Goal: Entertainment & Leisure: Browse casually

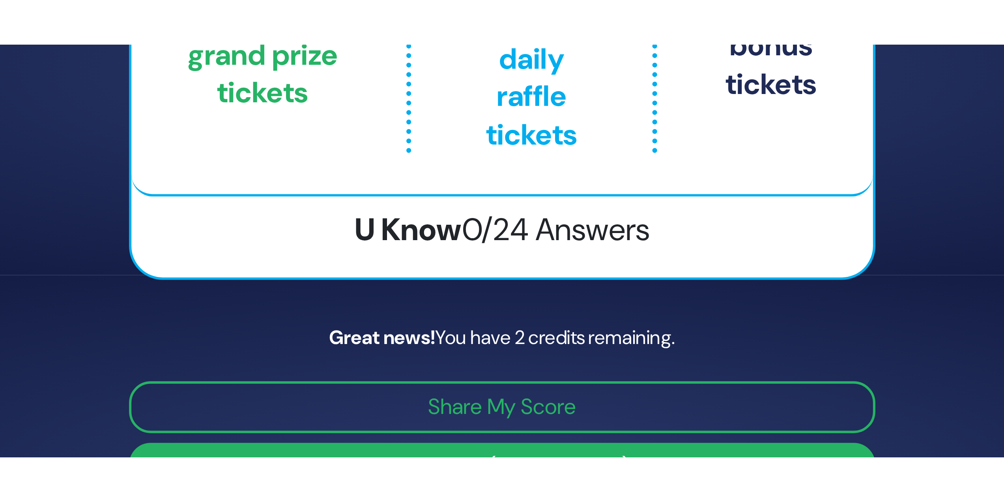
scroll to position [60, 0]
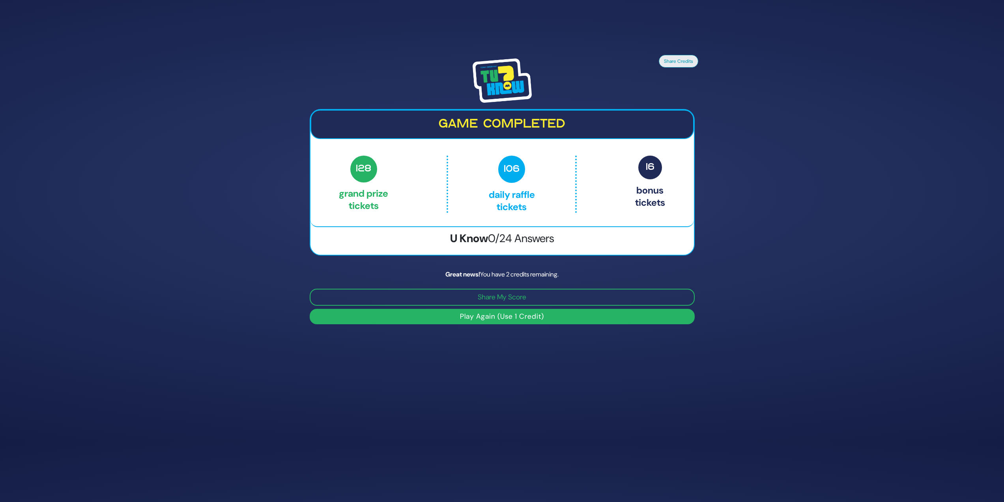
click at [499, 217] on button "Play Again (Use 1 Credit)" at bounding box center [502, 316] width 385 height 15
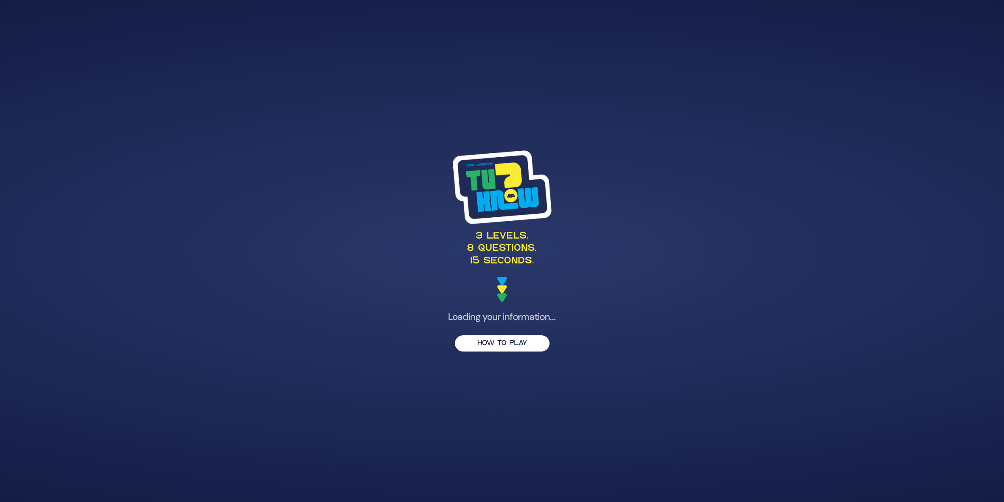
scroll to position [53, 0]
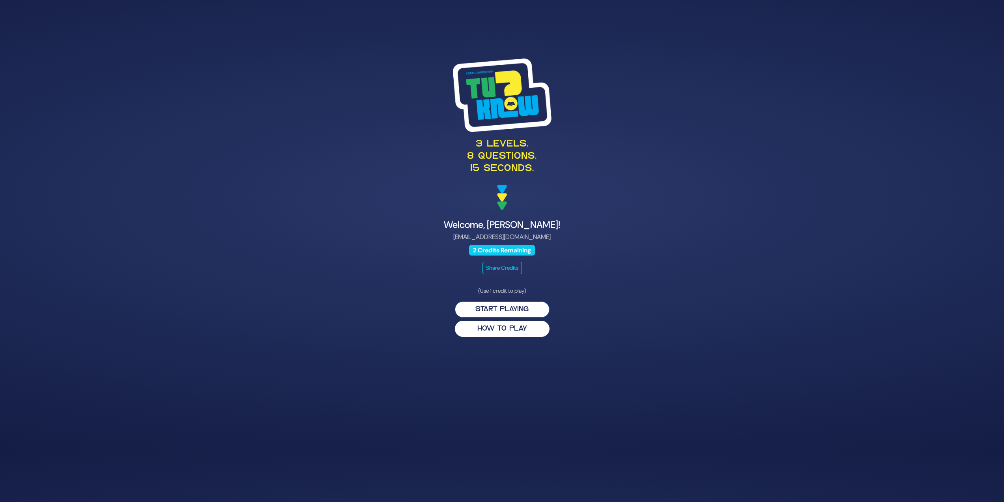
click at [491, 311] on button "Start Playing" at bounding box center [502, 309] width 95 height 16
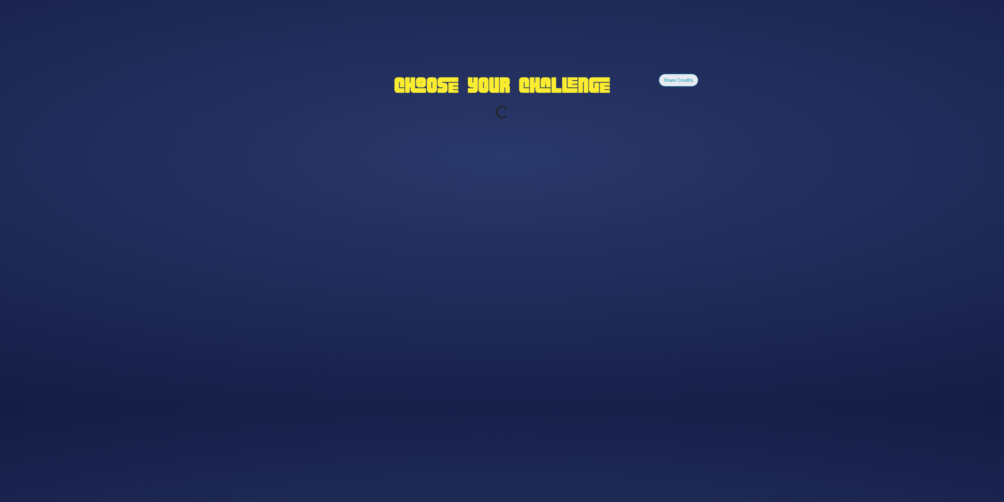
scroll to position [92, 0]
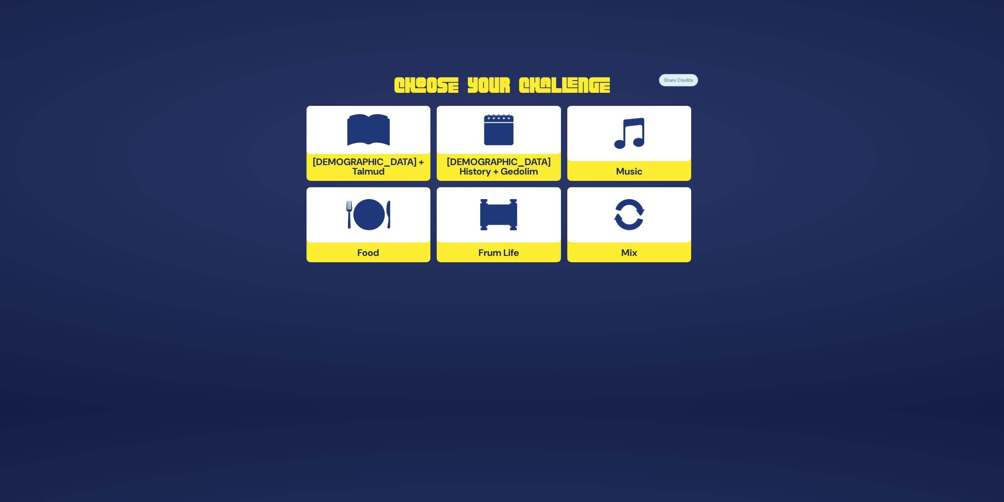
click at [631, 165] on div "Music" at bounding box center [630, 143] width 124 height 75
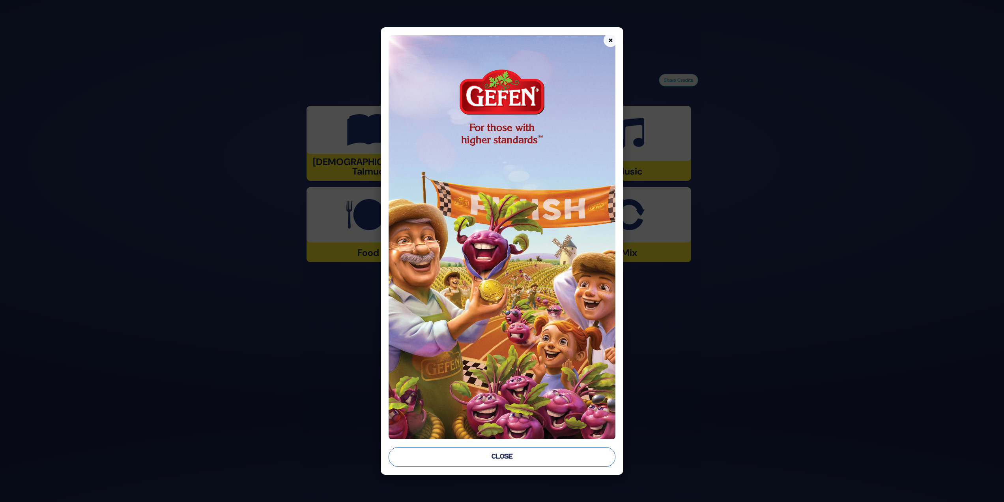
click at [486, 460] on button "Close" at bounding box center [502, 457] width 227 height 20
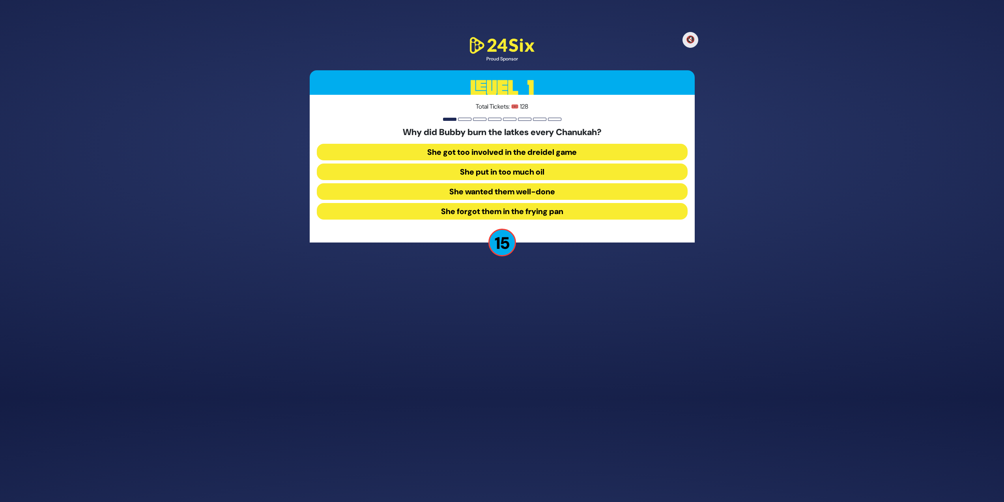
scroll to position [81, 0]
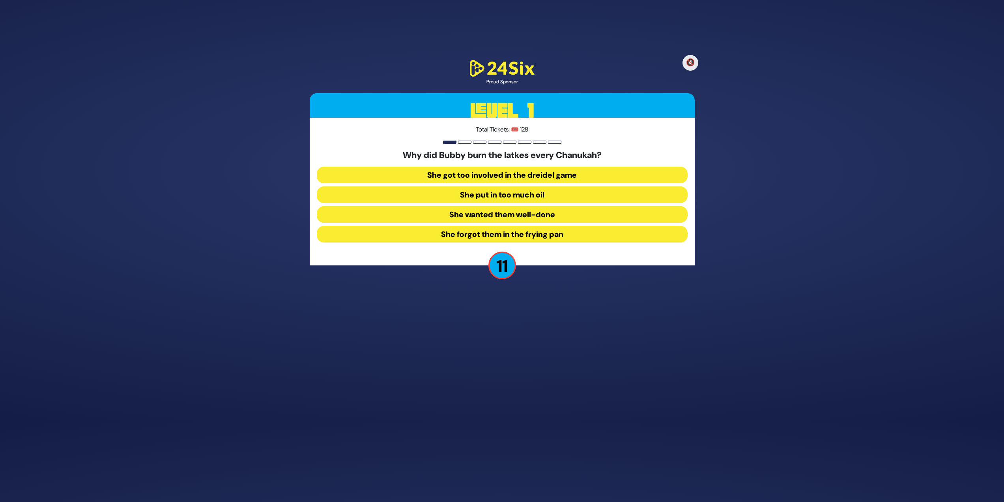
click at [548, 233] on button "She forgot them in the frying pan" at bounding box center [502, 234] width 371 height 17
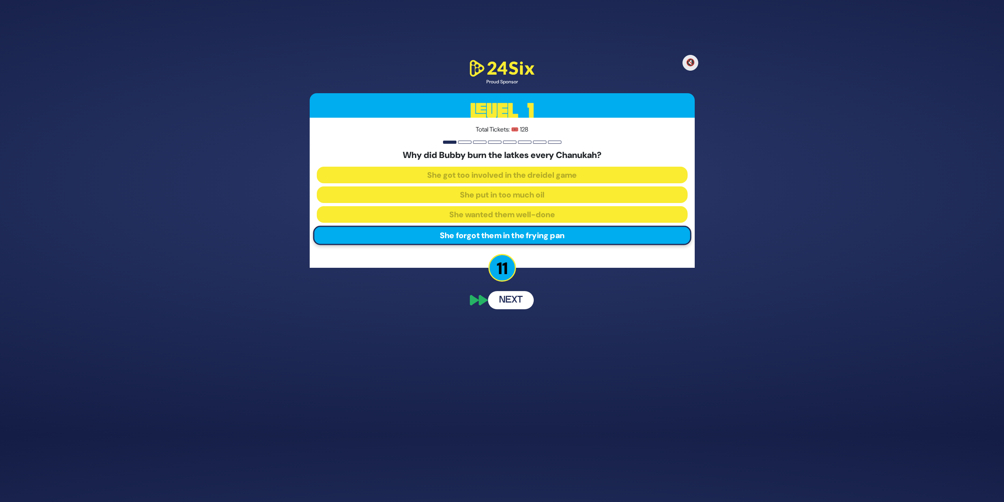
scroll to position [50, 0]
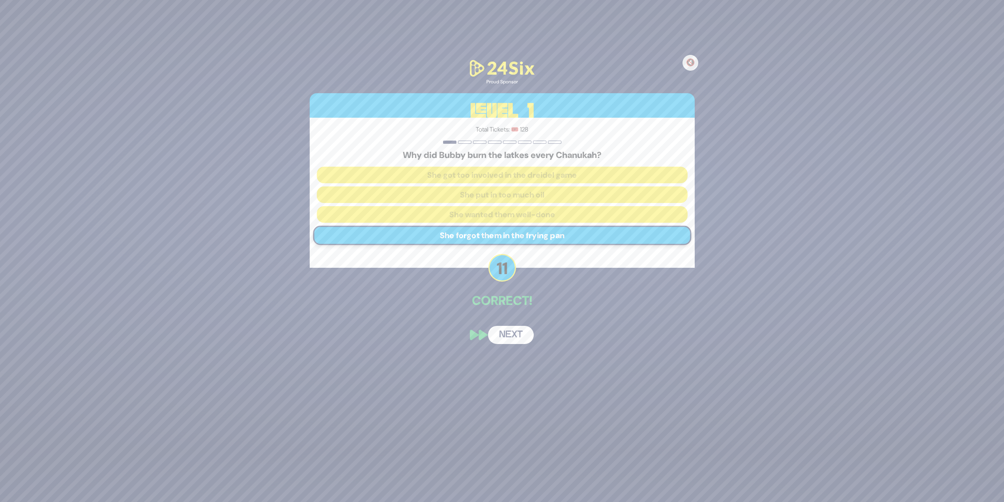
click at [507, 340] on button "Next" at bounding box center [511, 335] width 46 height 18
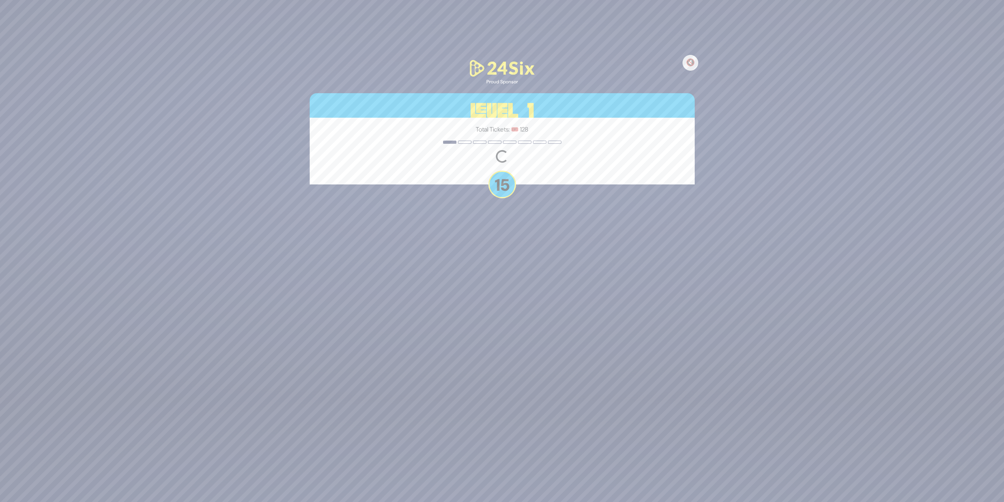
scroll to position [81, 0]
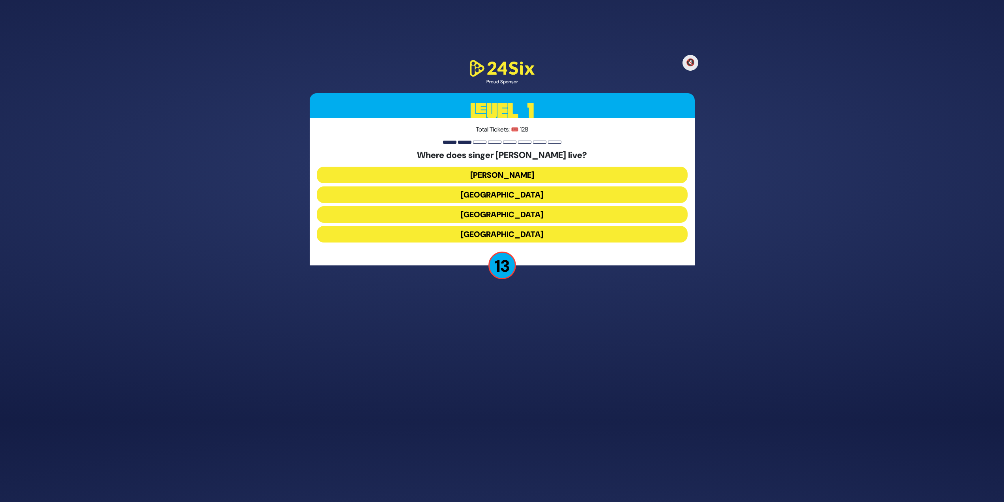
click at [510, 233] on button "[GEOGRAPHIC_DATA]" at bounding box center [502, 234] width 371 height 17
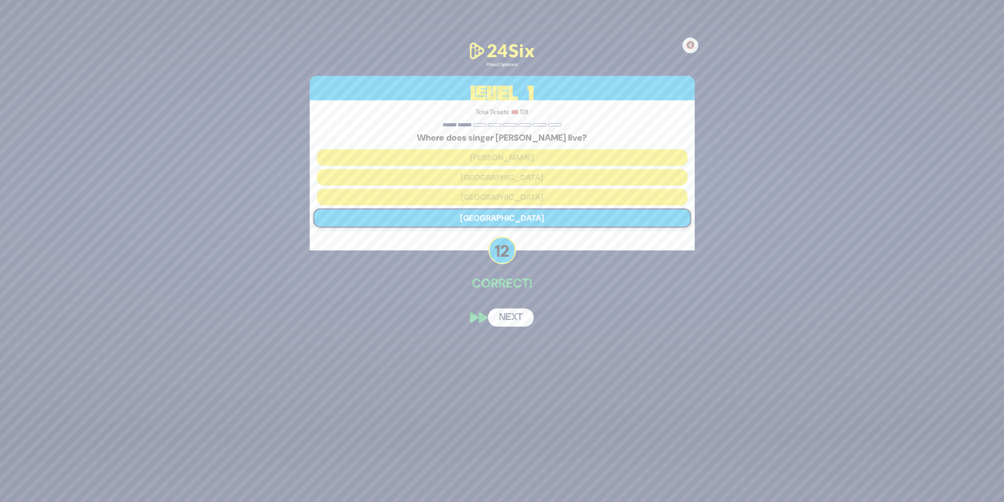
scroll to position [50, 0]
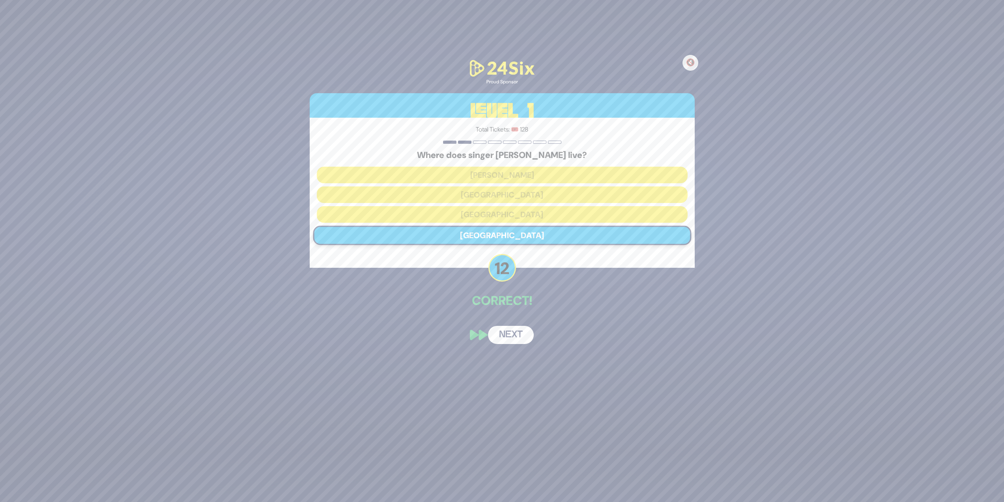
click at [507, 333] on button "Next" at bounding box center [511, 335] width 46 height 18
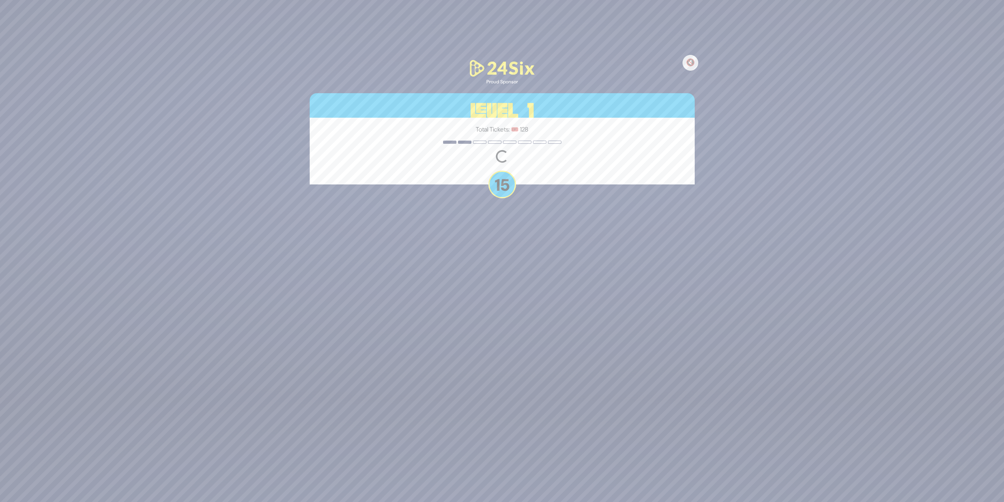
scroll to position [81, 0]
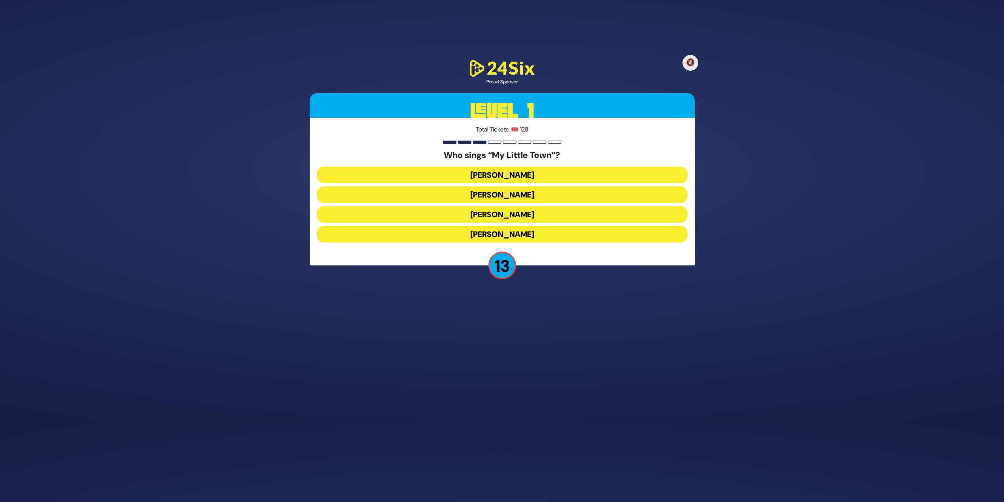
click at [555, 215] on button "[PERSON_NAME]" at bounding box center [502, 214] width 371 height 17
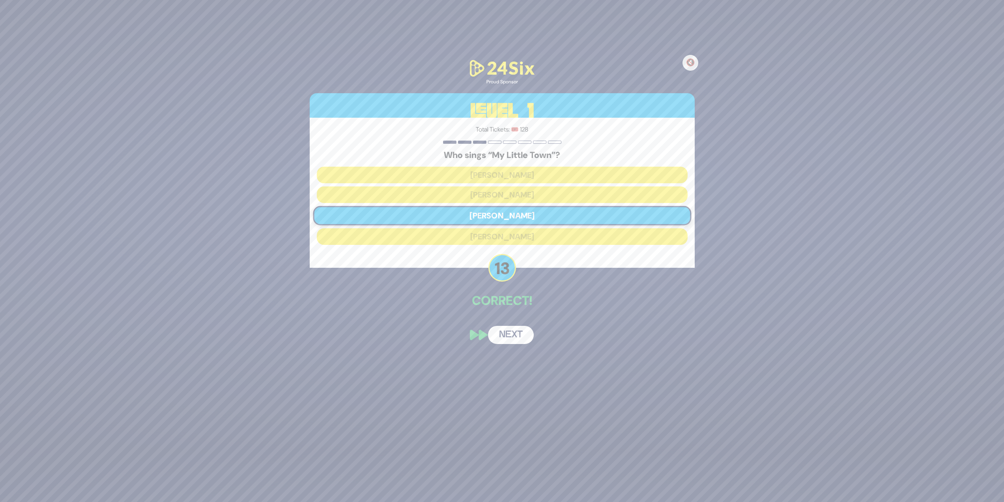
click at [504, 335] on button "Next" at bounding box center [511, 335] width 46 height 18
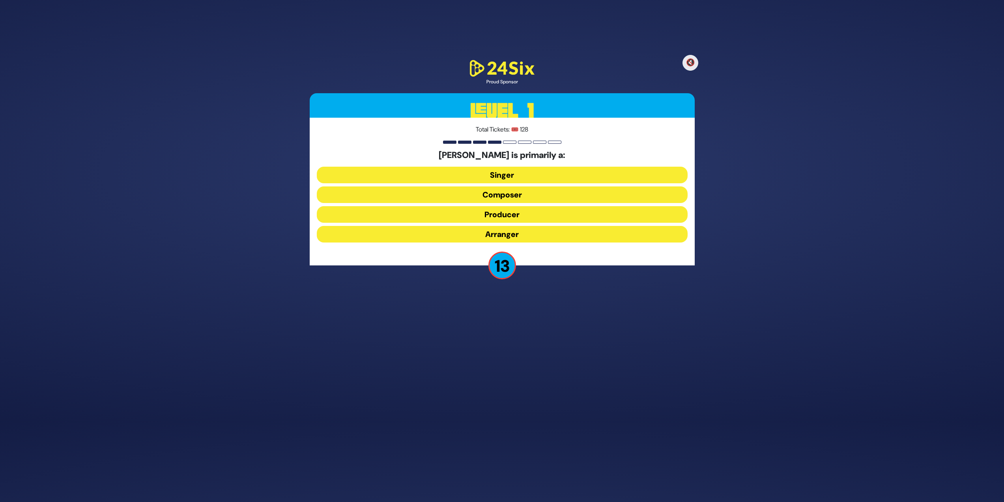
click at [490, 197] on button "Composer" at bounding box center [502, 194] width 371 height 17
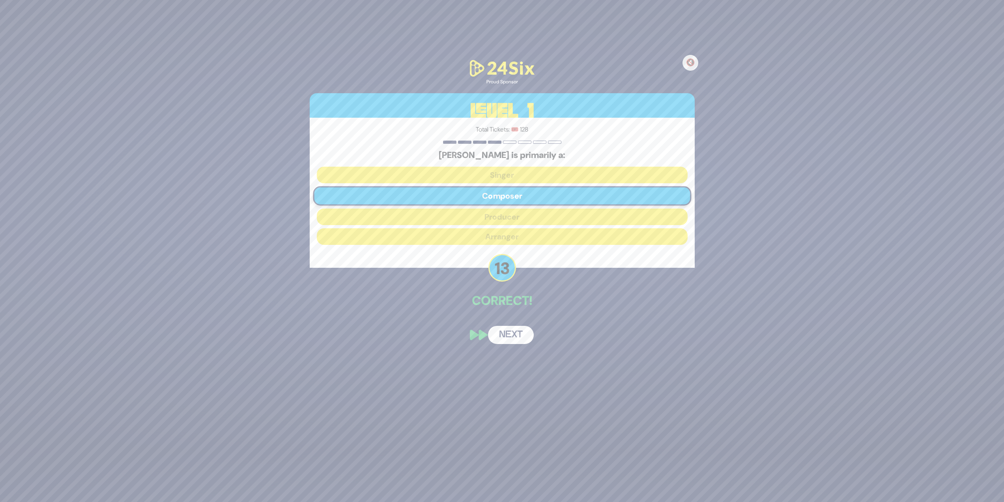
click at [508, 337] on button "Next" at bounding box center [511, 335] width 46 height 18
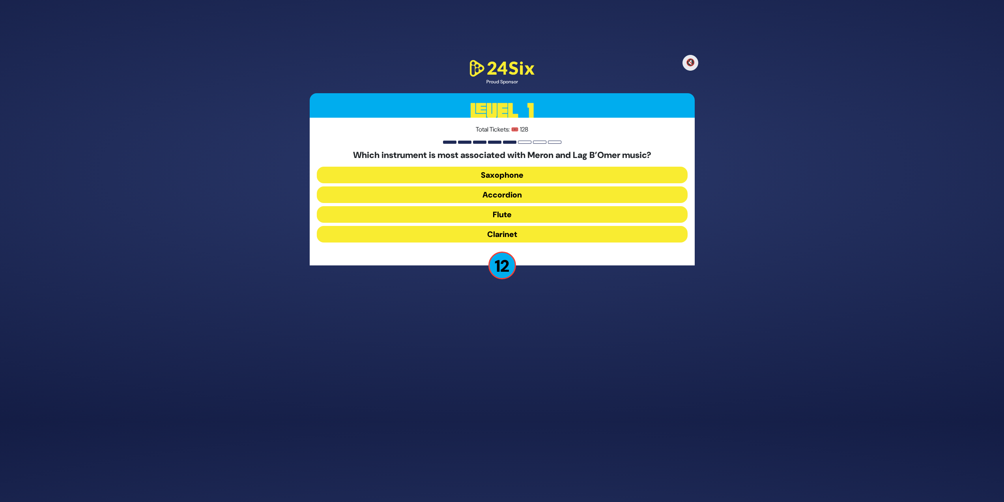
click at [550, 238] on button "Clarinet" at bounding box center [502, 234] width 371 height 17
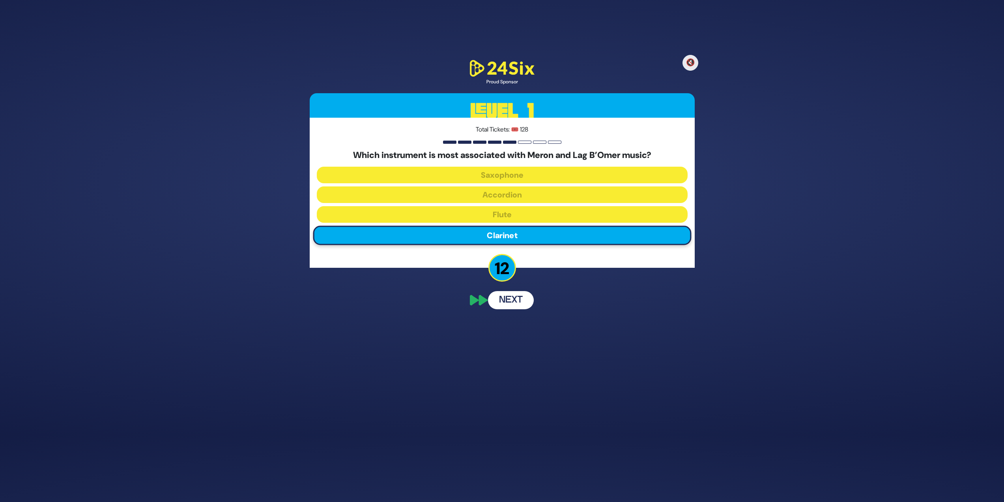
scroll to position [50, 0]
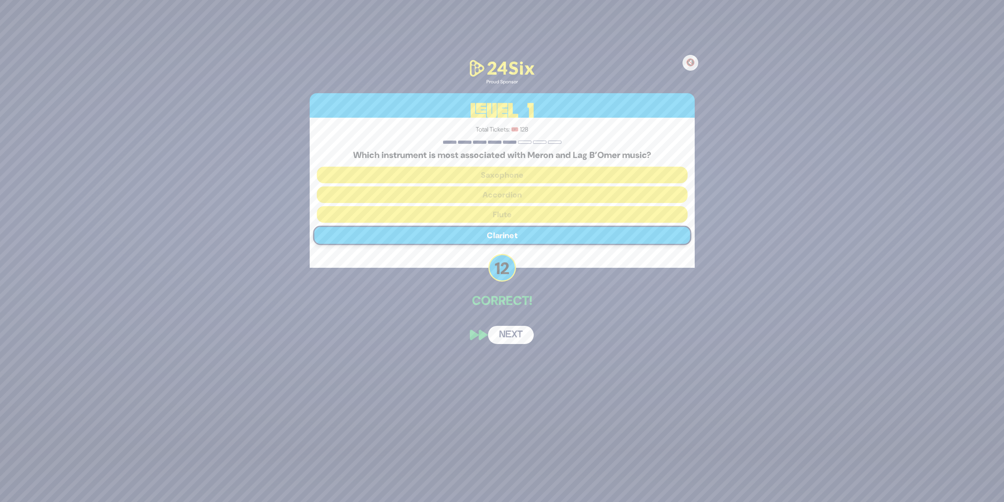
click at [517, 339] on button "Next" at bounding box center [511, 335] width 46 height 18
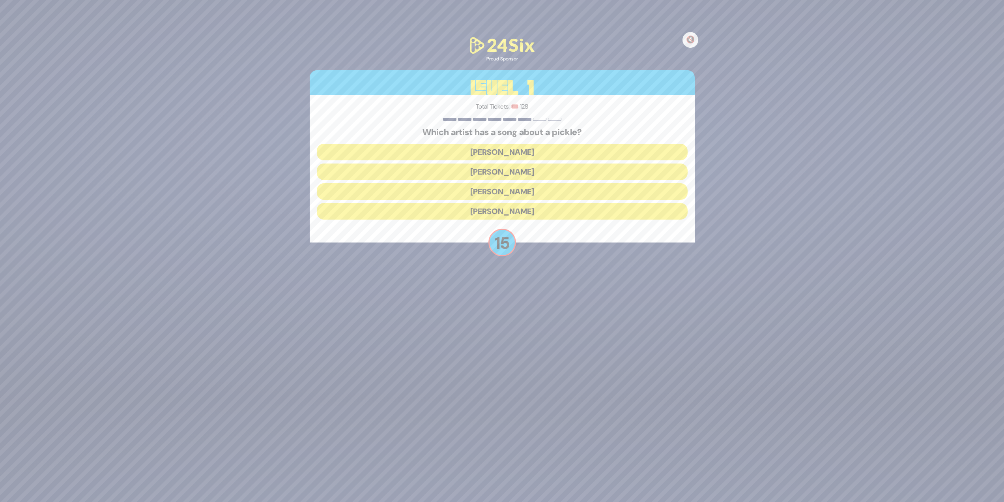
scroll to position [81, 0]
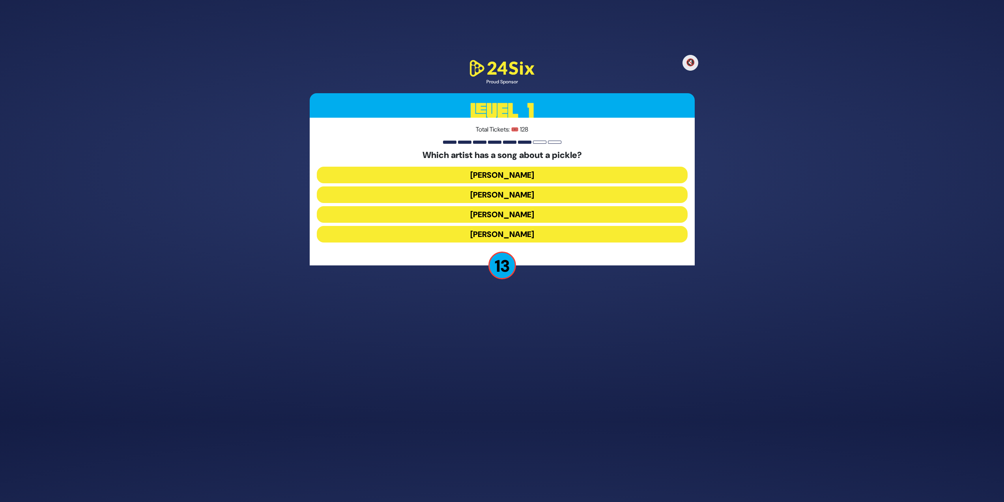
click at [462, 176] on button "[PERSON_NAME]" at bounding box center [502, 175] width 371 height 17
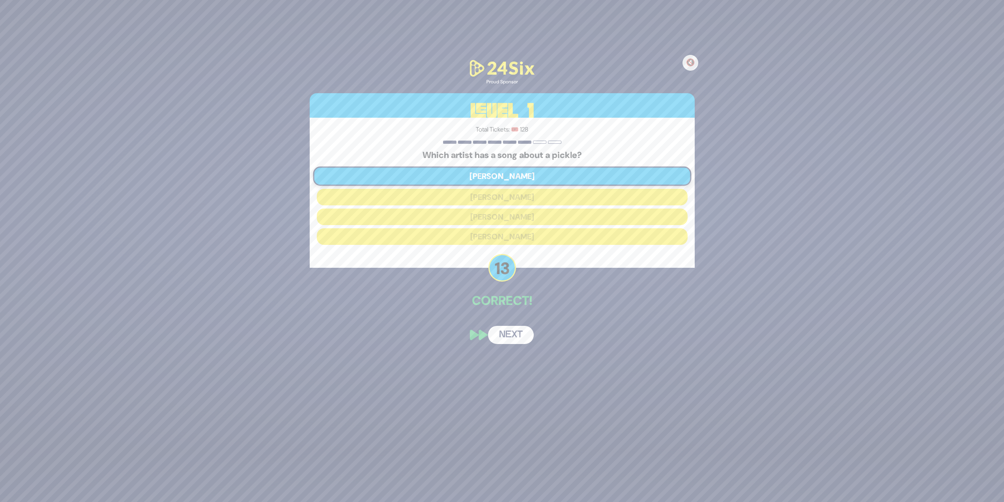
click at [515, 331] on button "Next" at bounding box center [511, 335] width 46 height 18
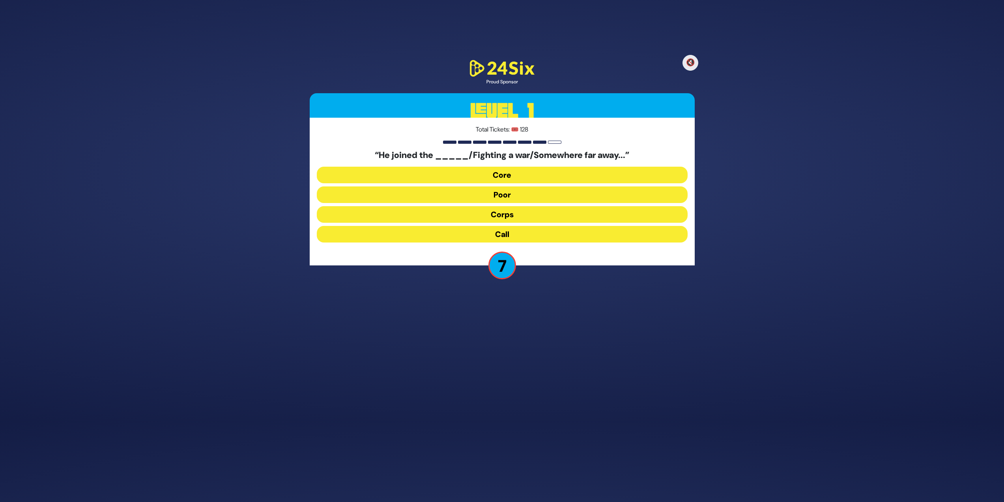
click at [504, 214] on button "Corps" at bounding box center [502, 214] width 371 height 17
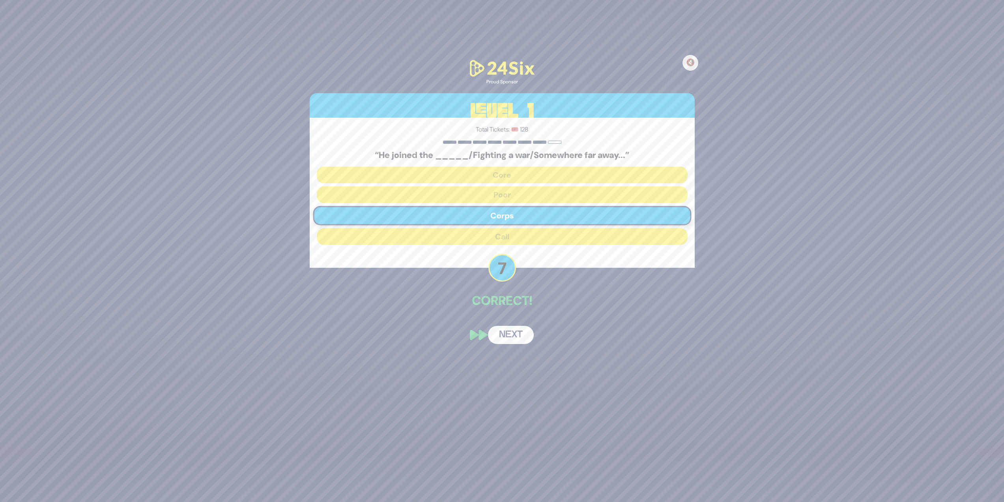
click at [520, 334] on button "Next" at bounding box center [511, 335] width 46 height 18
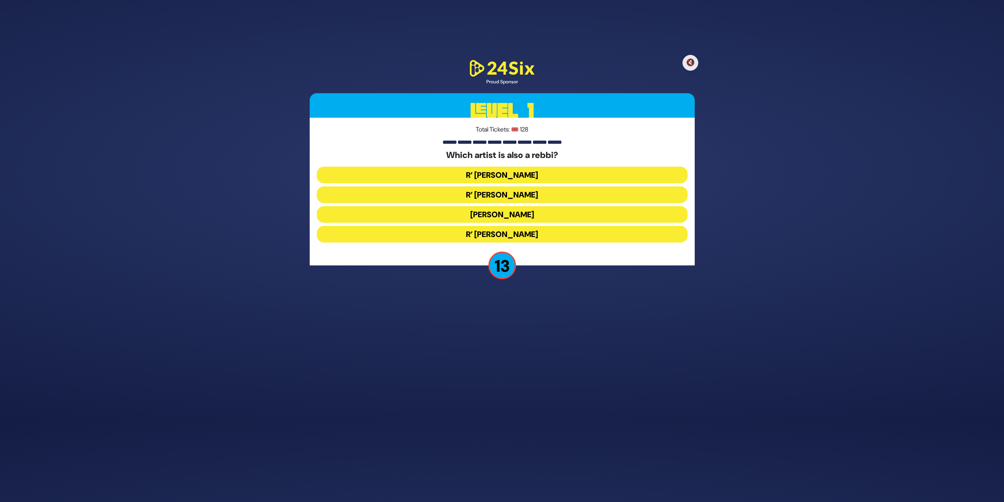
click at [478, 232] on button "R’ [PERSON_NAME]" at bounding box center [502, 234] width 371 height 17
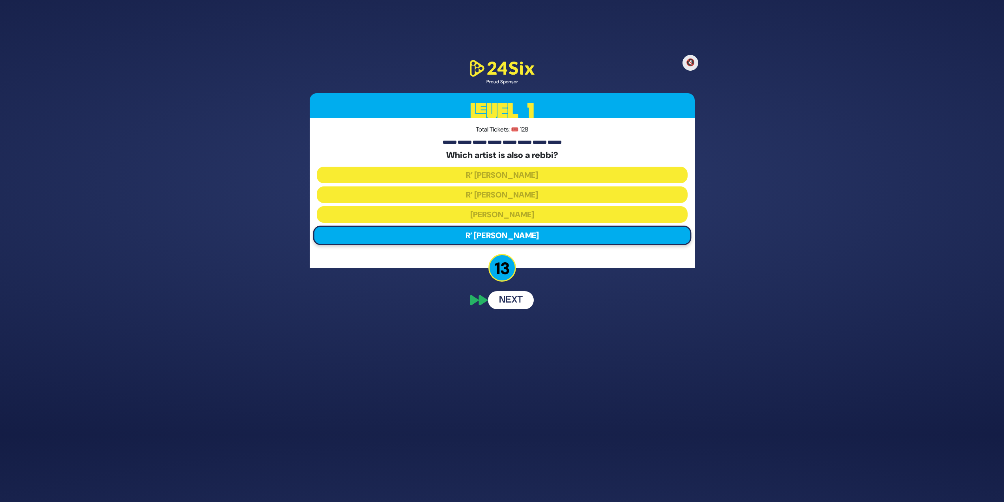
scroll to position [50, 0]
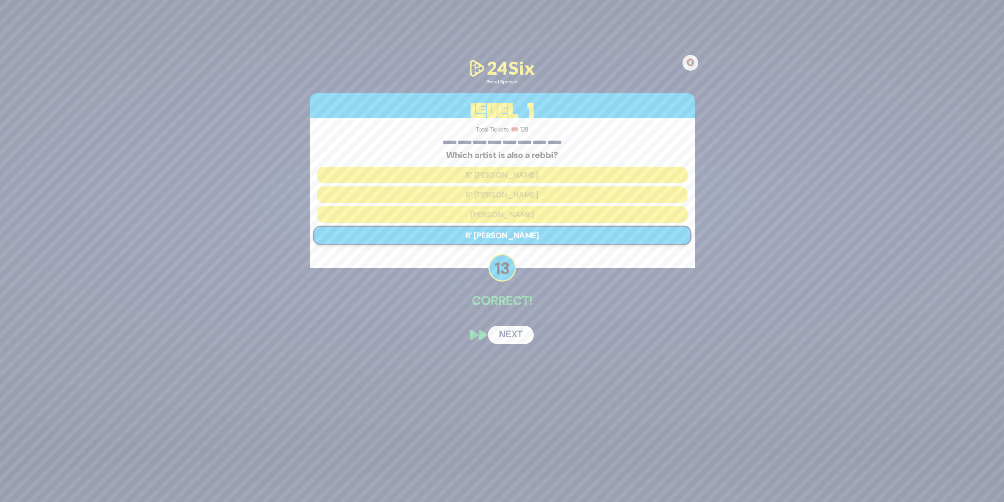
click at [515, 304] on p "Correct!" at bounding box center [502, 300] width 385 height 19
click at [514, 339] on button "Next" at bounding box center [511, 335] width 46 height 18
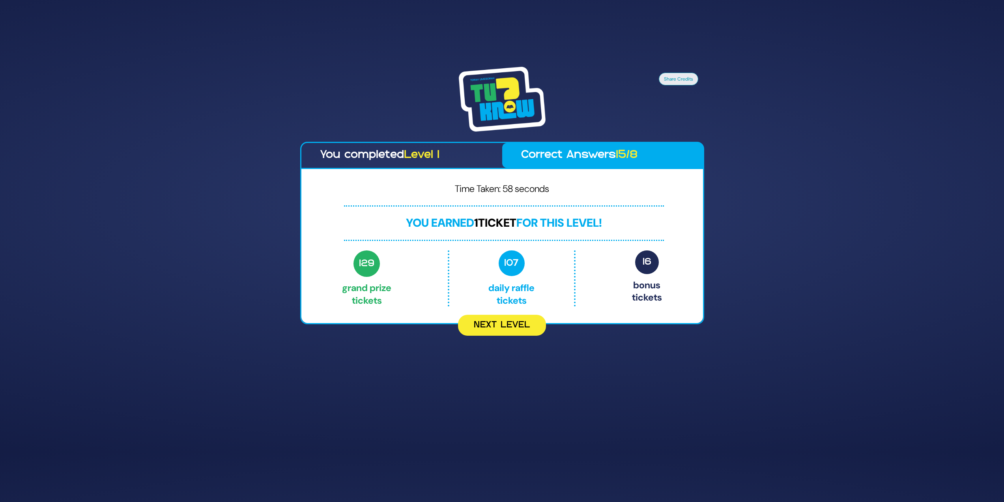
scroll to position [67, 0]
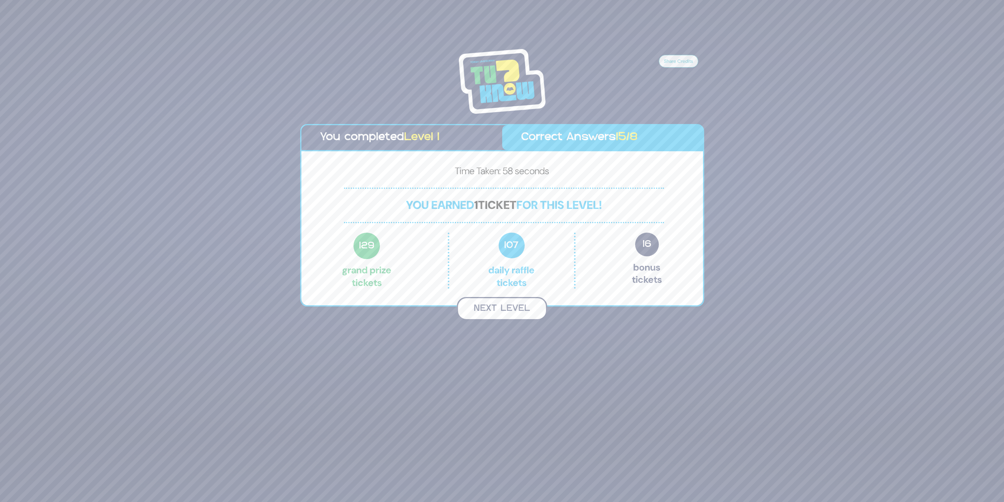
click at [521, 313] on button "Next Level" at bounding box center [502, 308] width 90 height 23
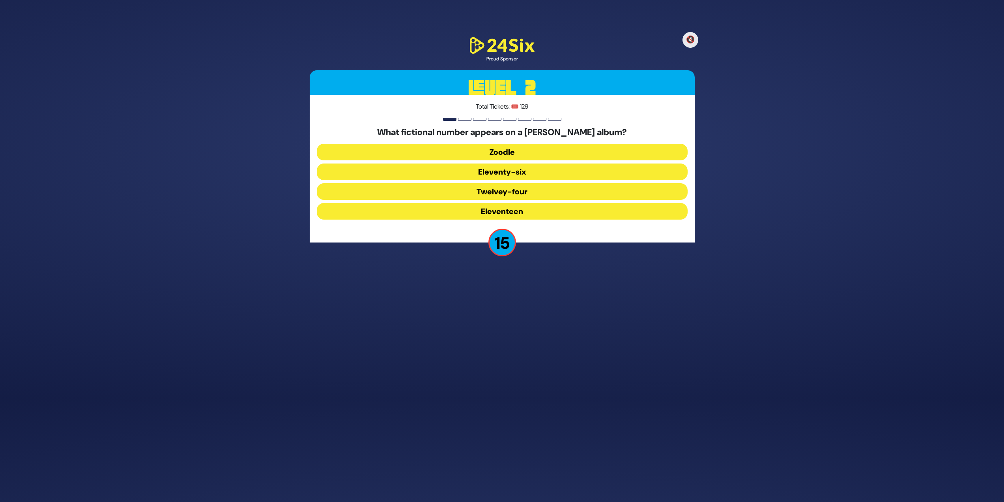
scroll to position [81, 0]
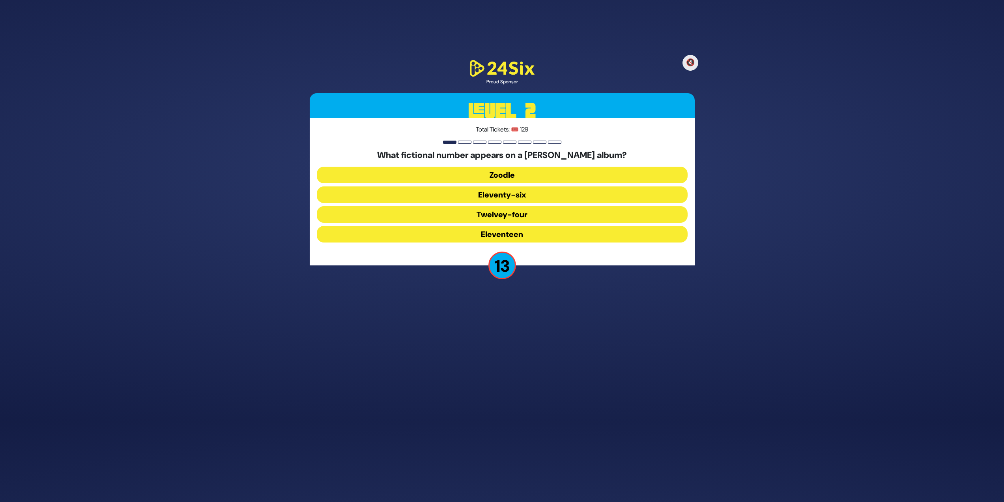
click at [522, 191] on button "Eleventy-six" at bounding box center [502, 194] width 371 height 17
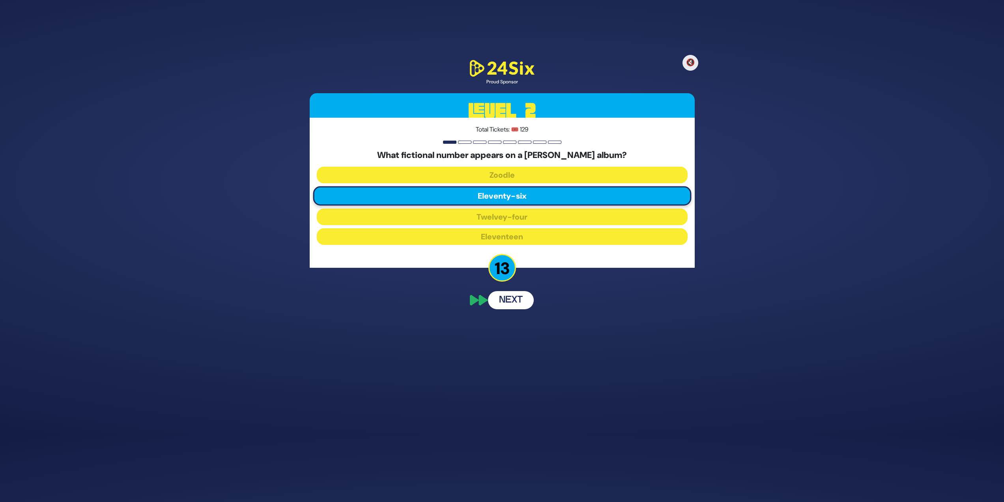
scroll to position [50, 0]
click at [513, 329] on button "Next" at bounding box center [511, 335] width 46 height 18
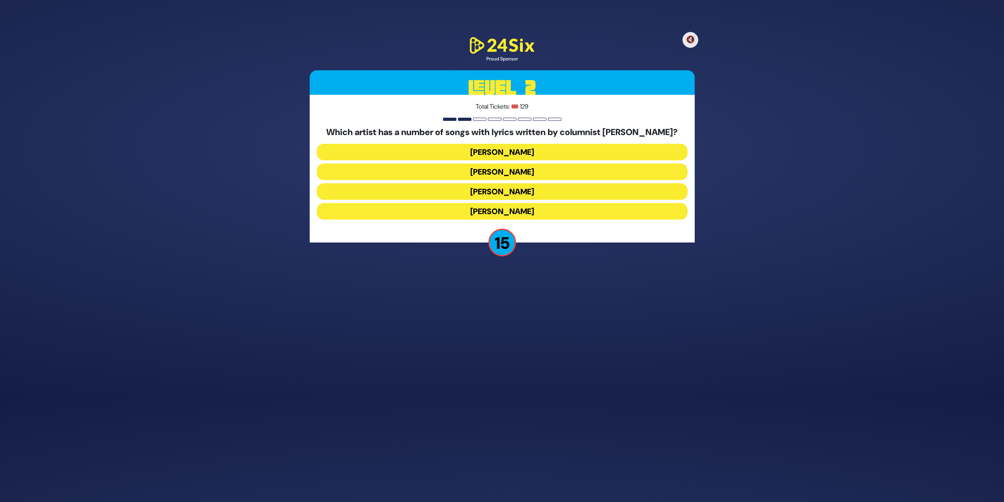
scroll to position [81, 0]
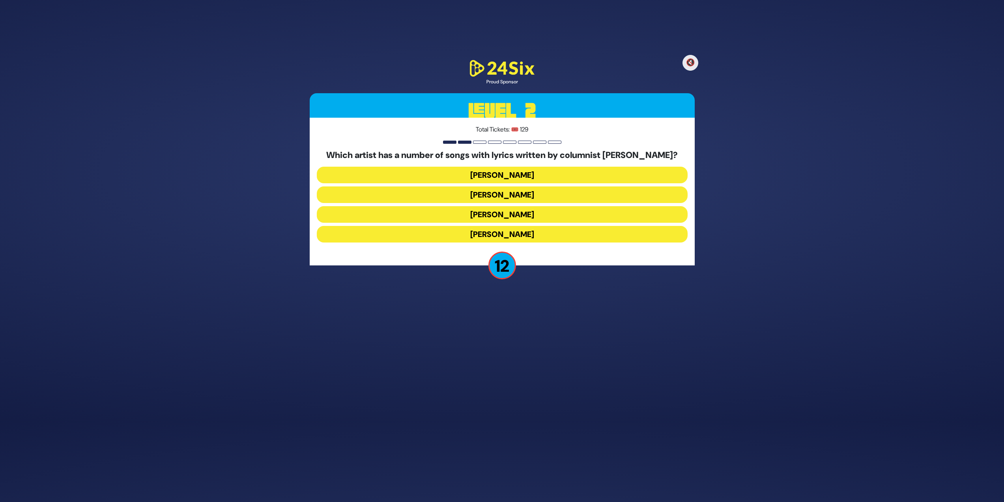
click at [503, 212] on button "[PERSON_NAME]" at bounding box center [502, 214] width 371 height 17
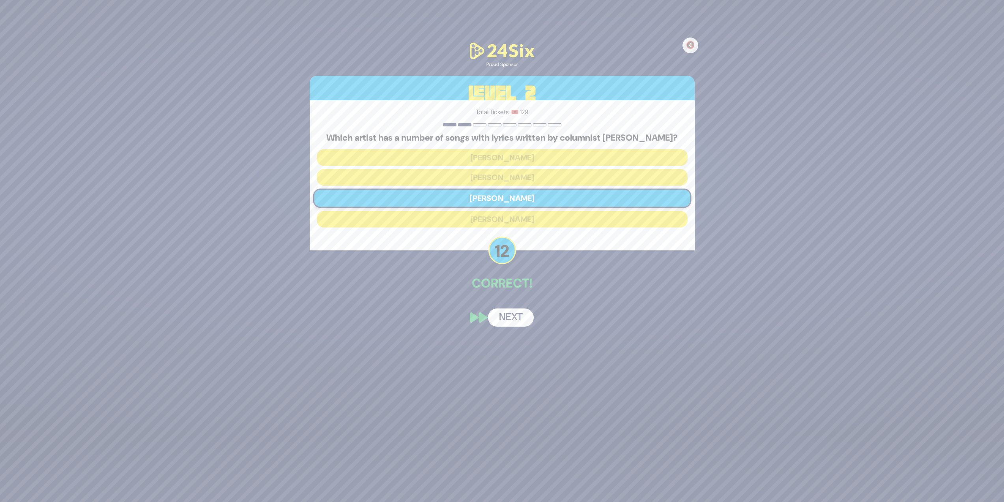
scroll to position [50, 0]
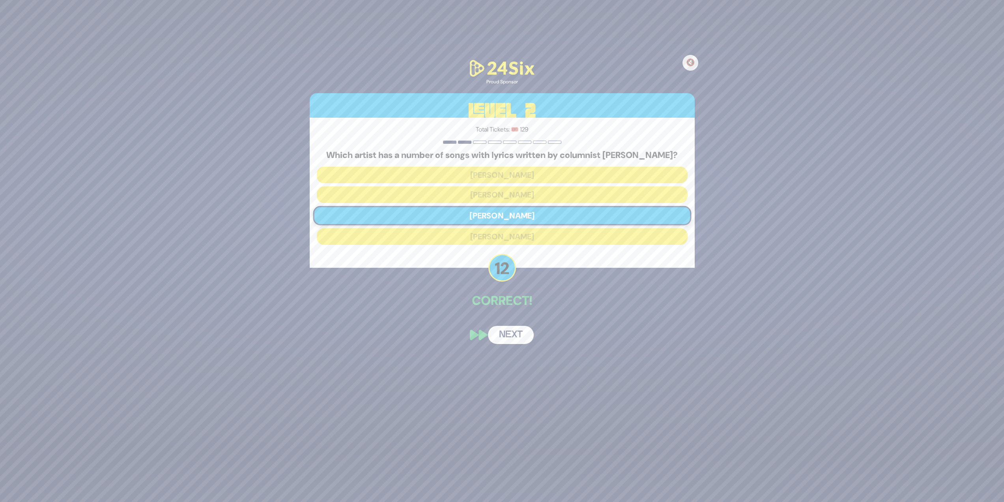
click at [505, 332] on button "Next" at bounding box center [511, 335] width 46 height 18
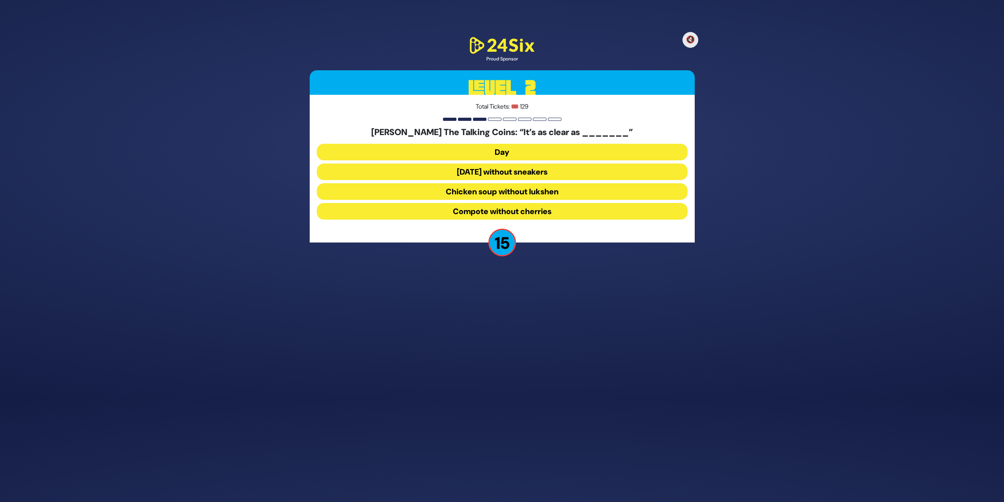
scroll to position [81, 0]
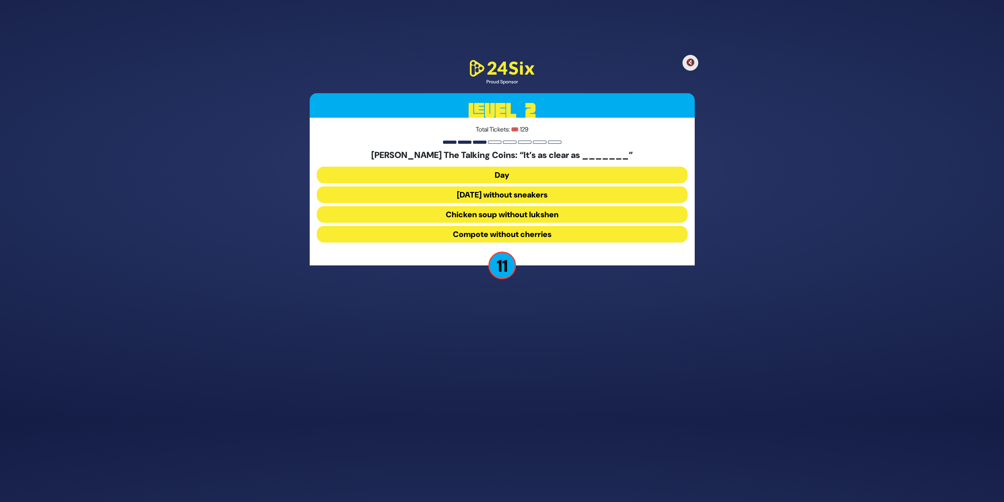
click at [485, 215] on button "Chicken soup without lukshen" at bounding box center [502, 214] width 371 height 17
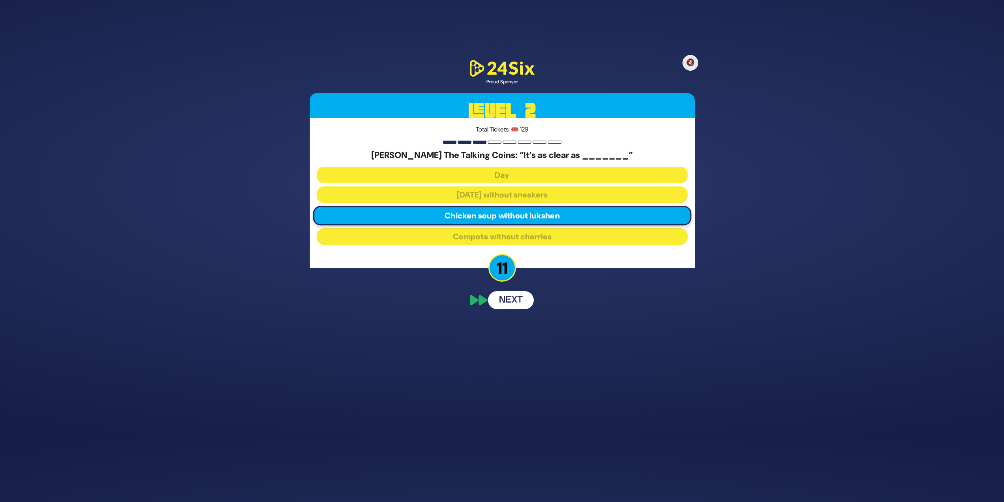
scroll to position [50, 0]
click at [502, 327] on button "Next" at bounding box center [511, 335] width 46 height 18
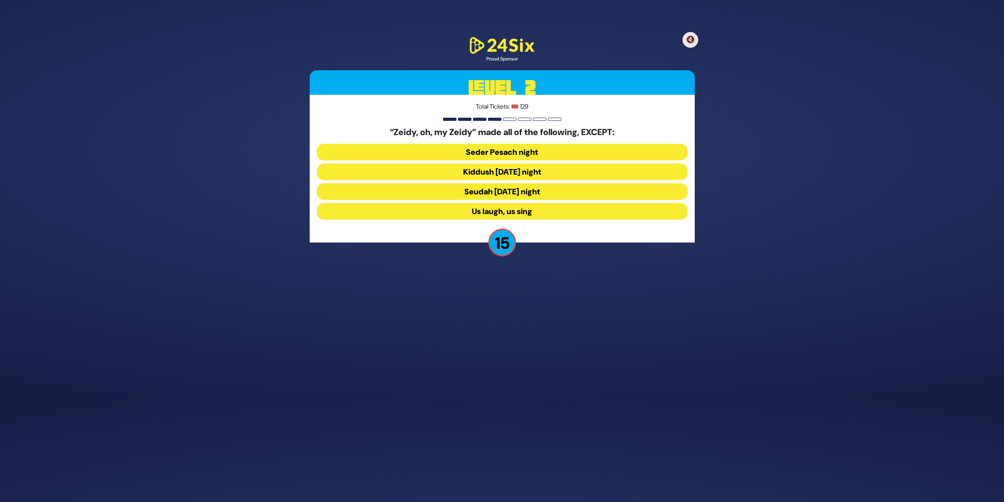
scroll to position [81, 0]
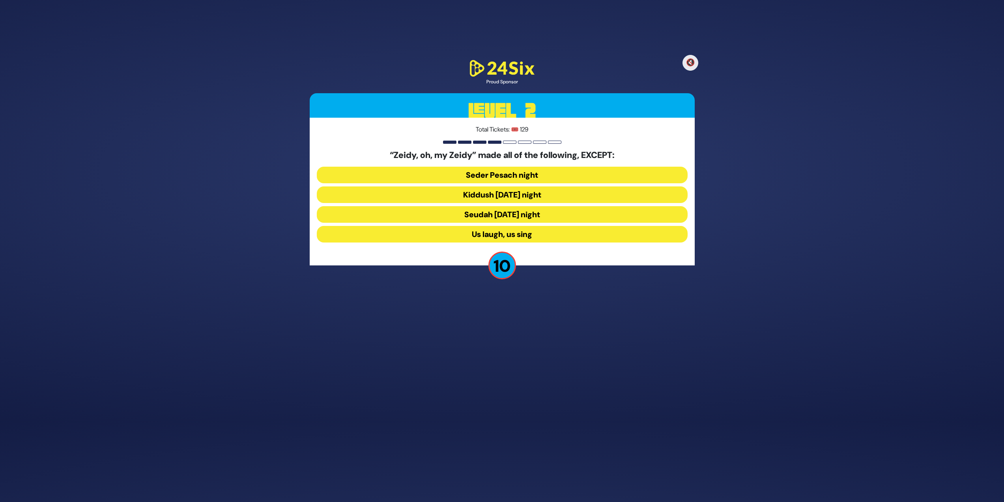
click at [513, 211] on button "Seudah [DATE] night" at bounding box center [502, 214] width 371 height 17
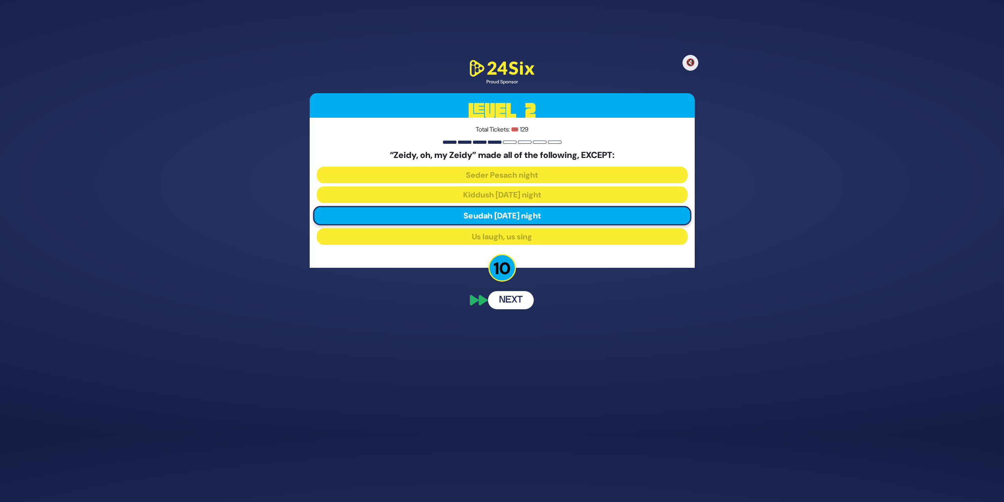
scroll to position [50, 0]
click at [513, 327] on button "Next" at bounding box center [511, 335] width 46 height 18
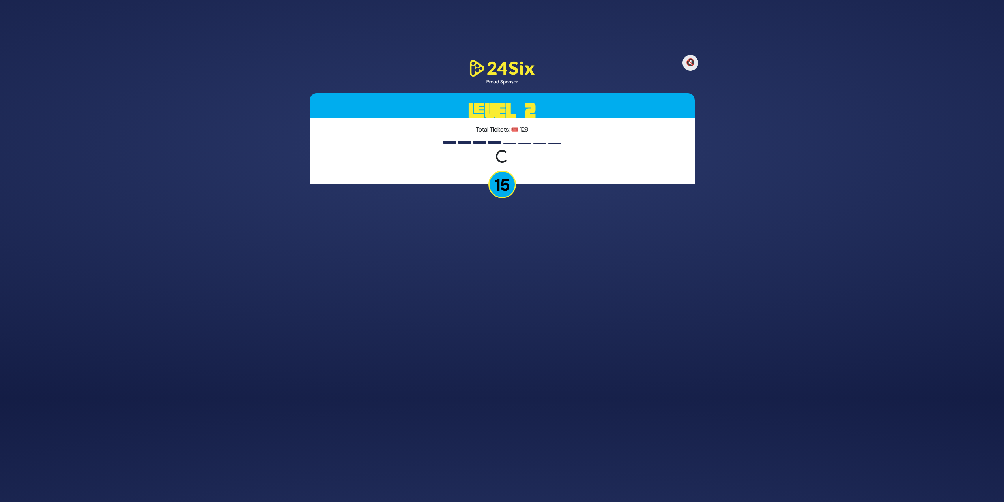
scroll to position [81, 0]
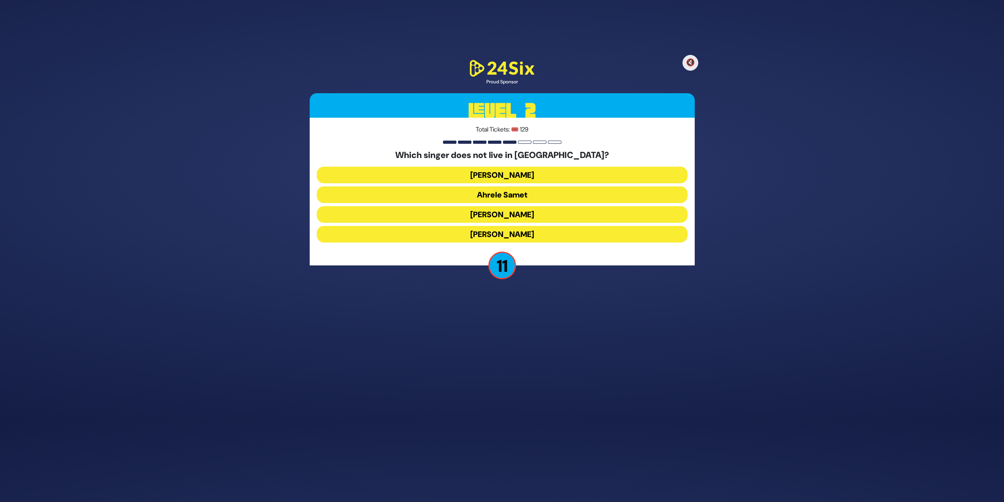
click at [529, 238] on button "[PERSON_NAME]" at bounding box center [502, 234] width 371 height 17
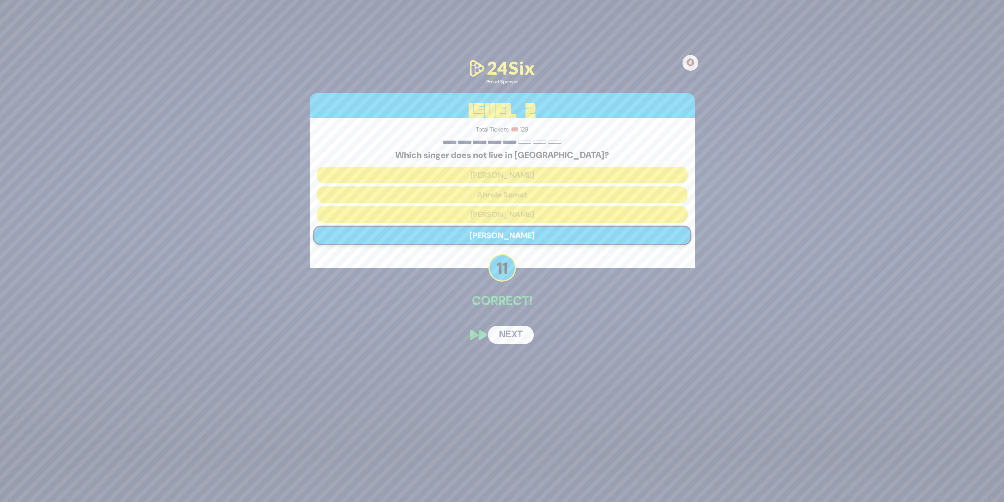
click at [521, 333] on button "Next" at bounding box center [511, 335] width 46 height 18
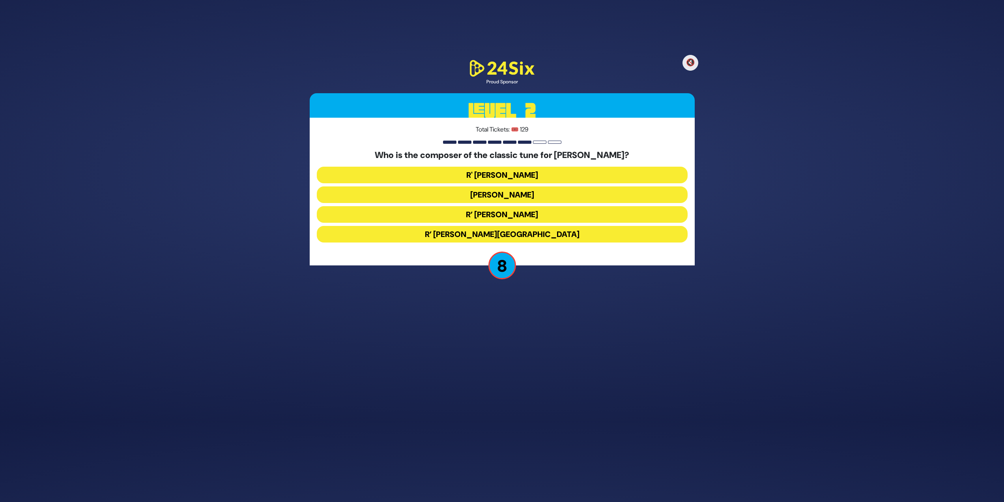
click at [510, 212] on button "R’ [PERSON_NAME]" at bounding box center [502, 214] width 371 height 17
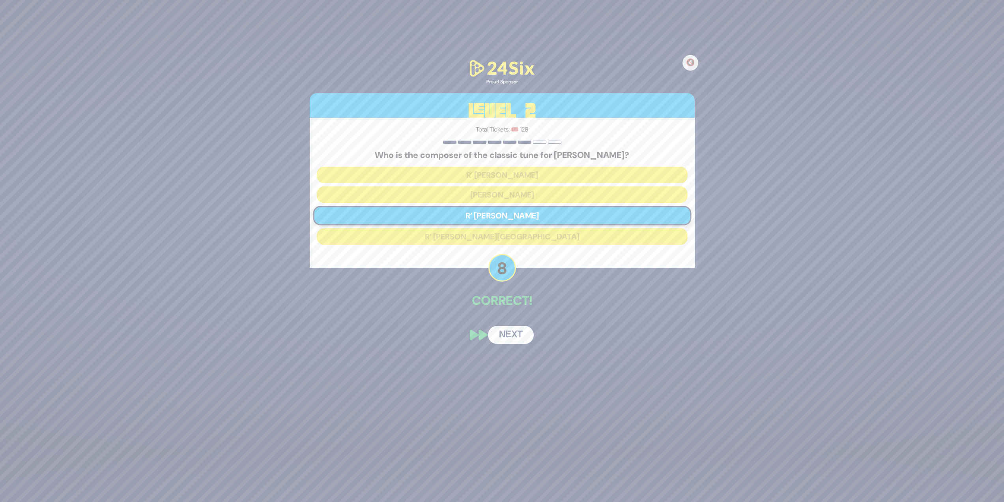
click at [526, 332] on button "Next" at bounding box center [511, 335] width 46 height 18
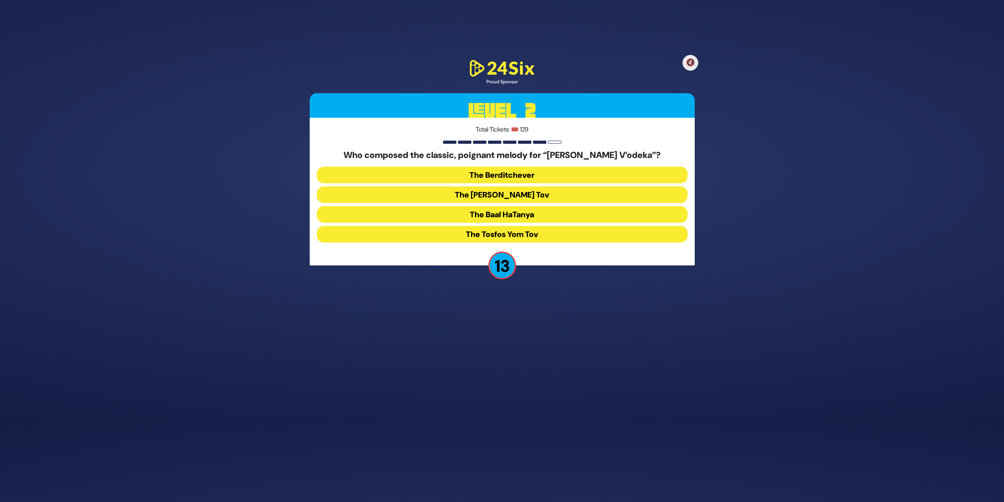
click at [482, 211] on button "The Baal HaTanya" at bounding box center [502, 214] width 371 height 17
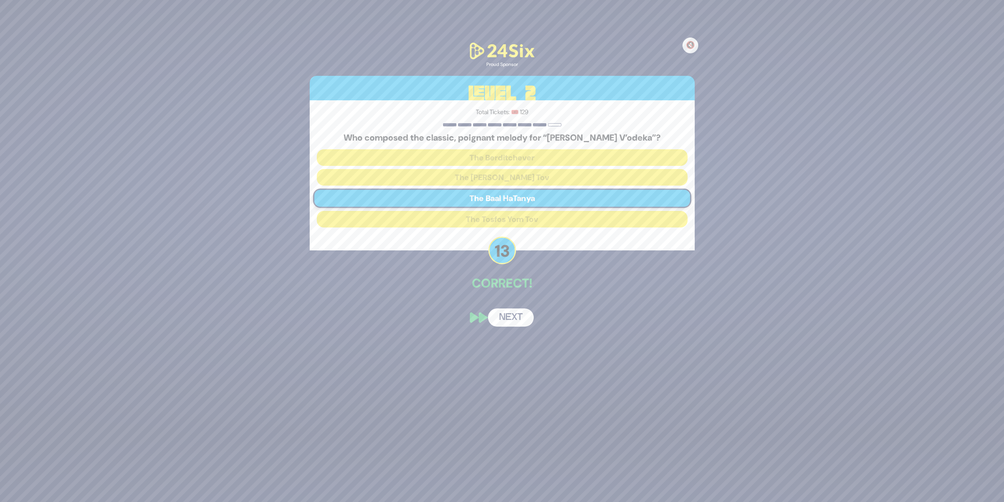
scroll to position [50, 0]
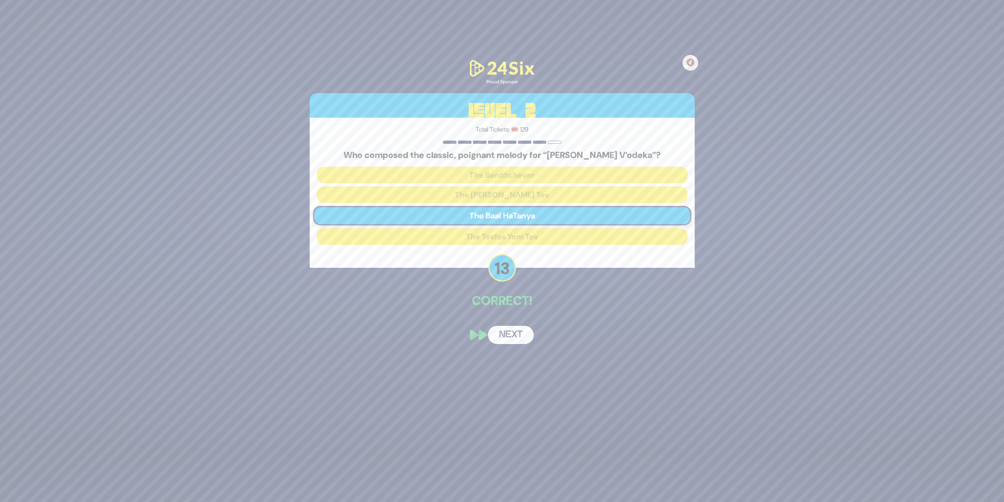
click at [506, 332] on button "Next" at bounding box center [511, 335] width 46 height 18
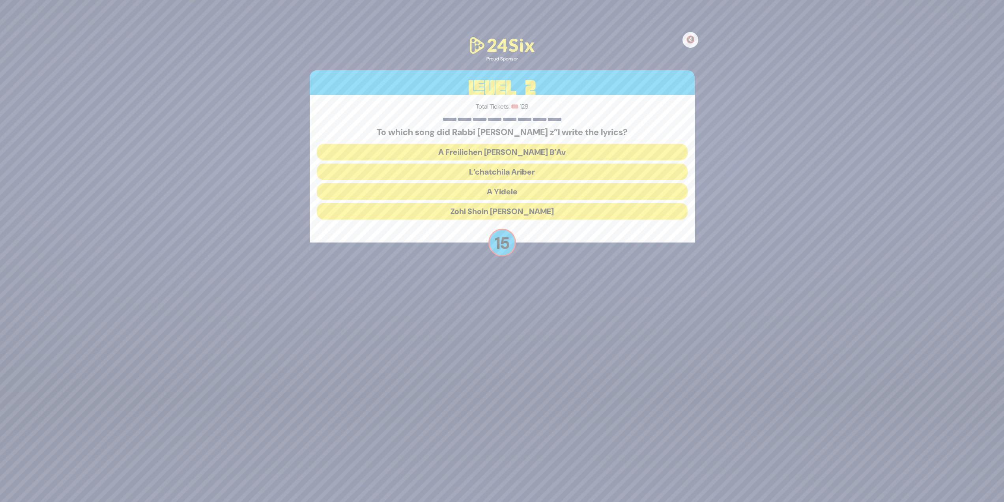
scroll to position [81, 0]
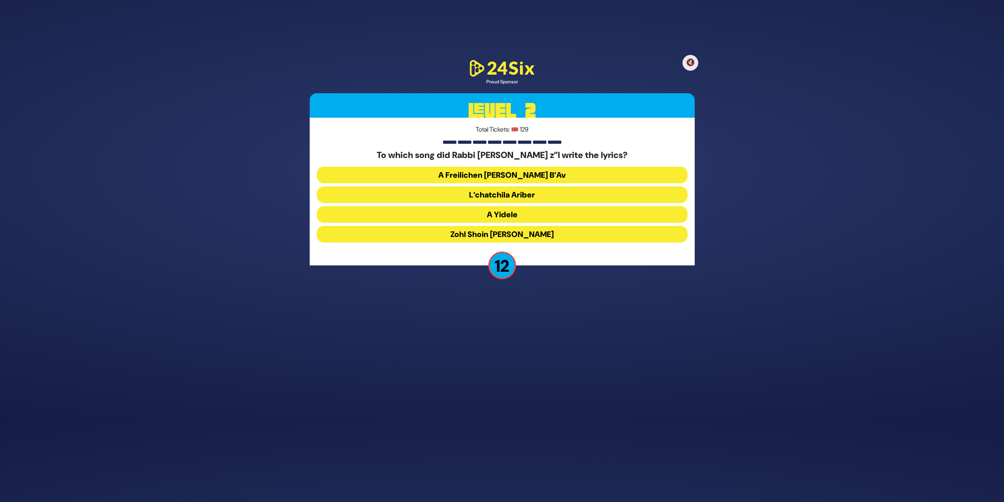
click at [562, 175] on button "A Freilichen [PERSON_NAME] B’Av" at bounding box center [502, 175] width 371 height 17
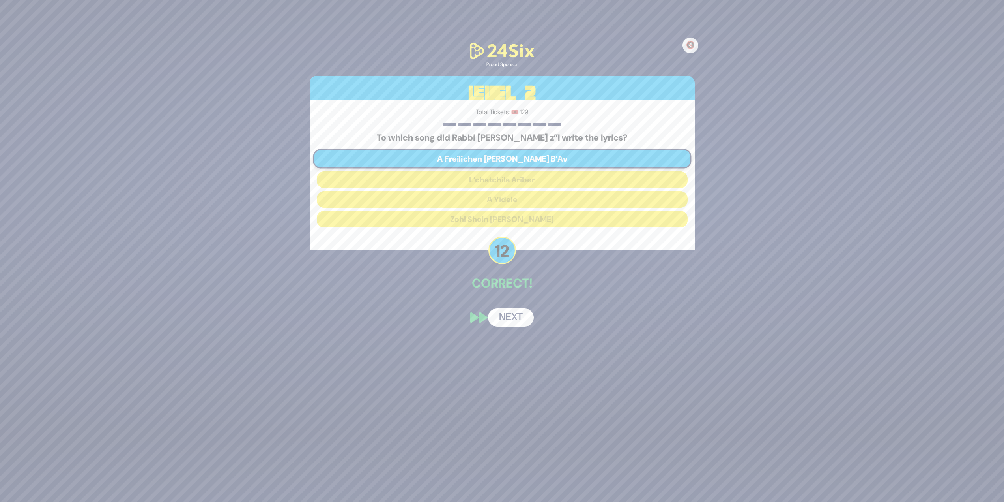
scroll to position [50, 0]
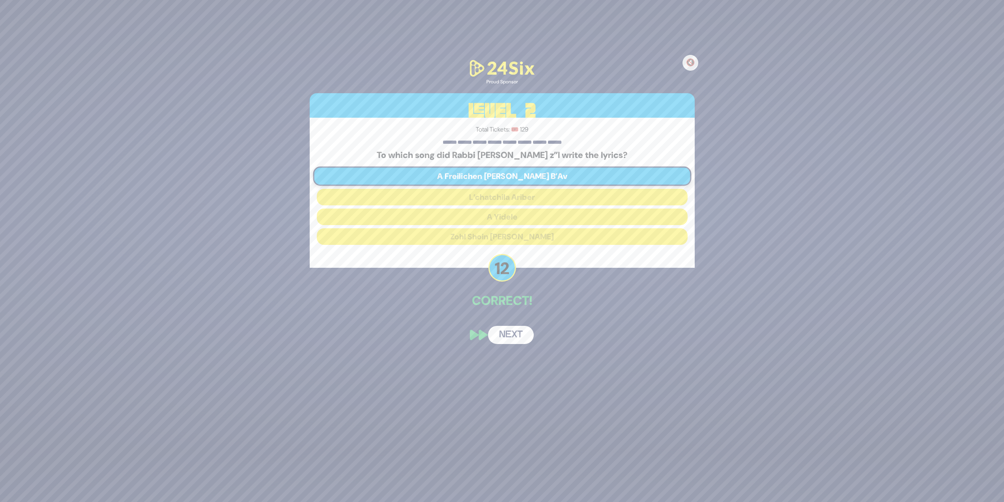
click at [513, 305] on p "Correct!" at bounding box center [502, 300] width 385 height 19
click at [513, 335] on button "Next" at bounding box center [511, 335] width 46 height 18
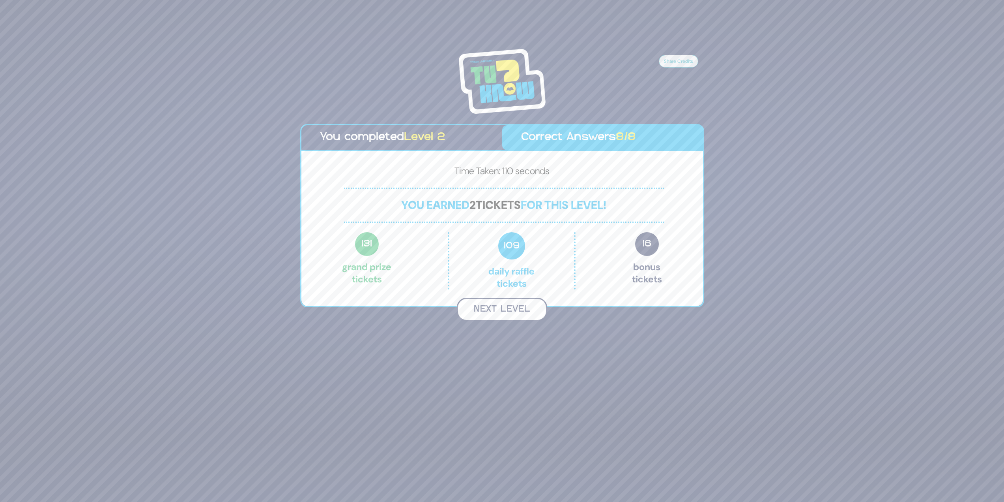
click at [510, 314] on button "Next Level" at bounding box center [502, 309] width 90 height 23
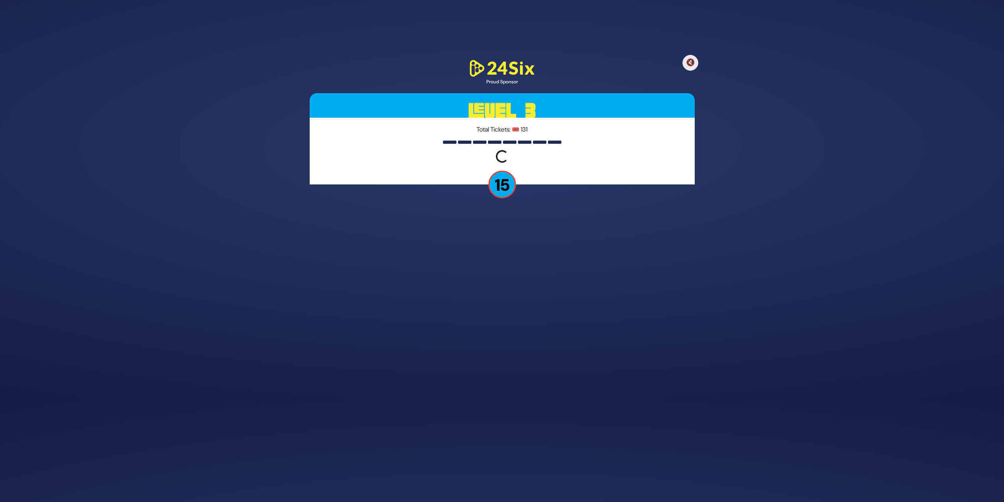
scroll to position [75, 0]
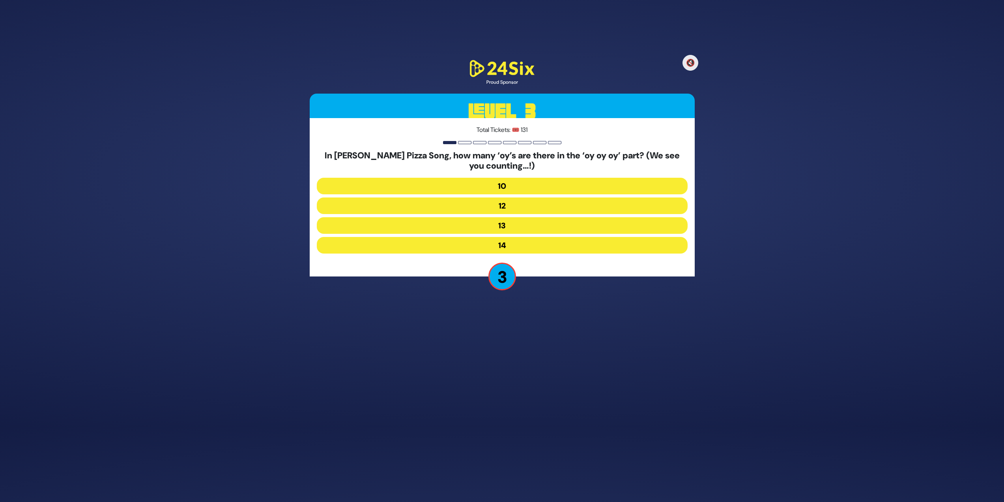
click at [516, 244] on button "14" at bounding box center [502, 245] width 371 height 17
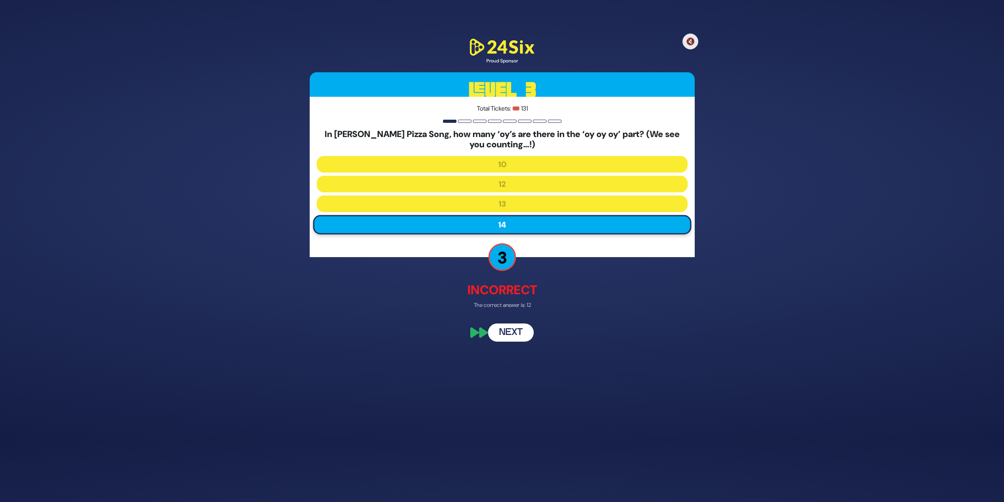
scroll to position [40, 0]
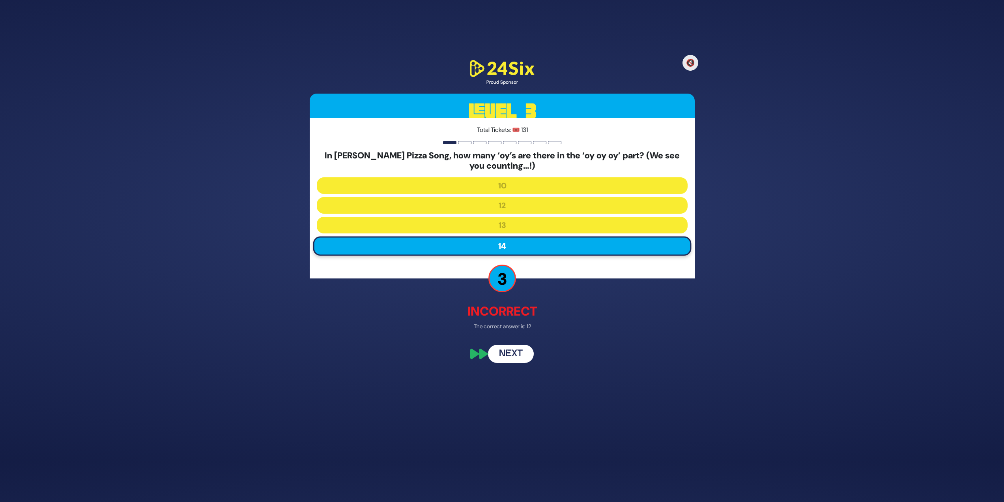
click at [521, 350] on button "Next" at bounding box center [511, 354] width 46 height 18
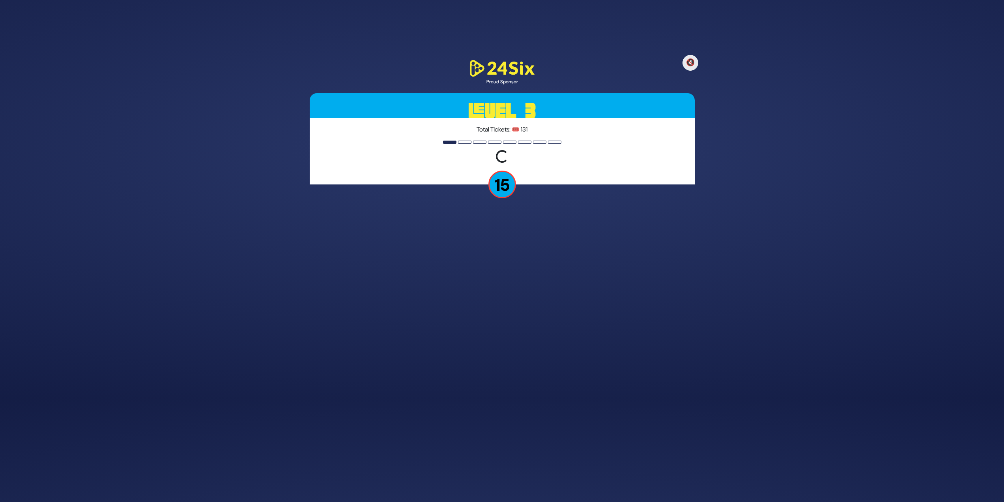
scroll to position [81, 0]
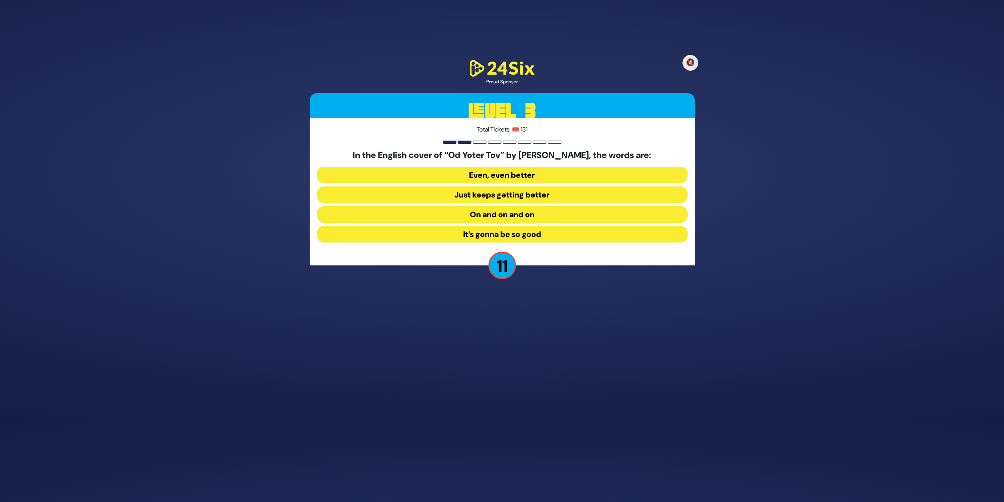
click at [548, 216] on button "On and on and on" at bounding box center [502, 214] width 371 height 17
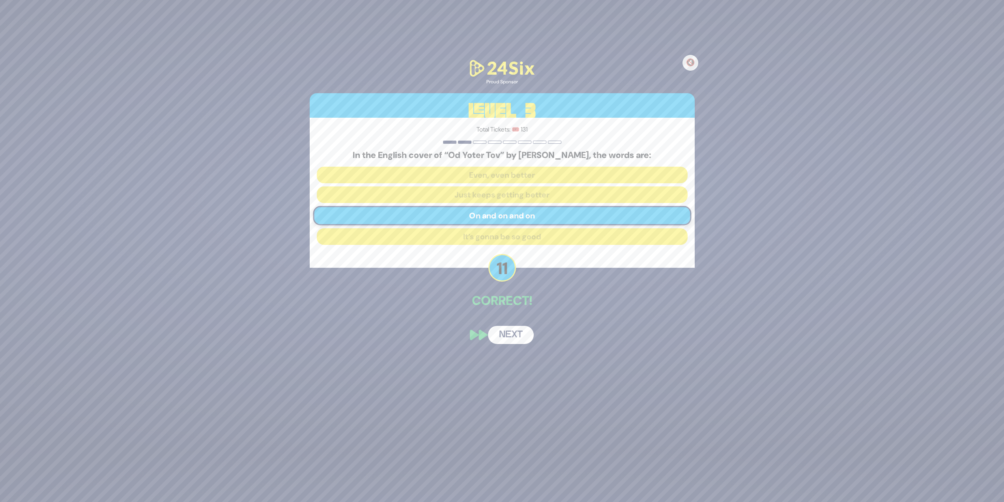
click at [509, 331] on button "Next" at bounding box center [511, 335] width 46 height 18
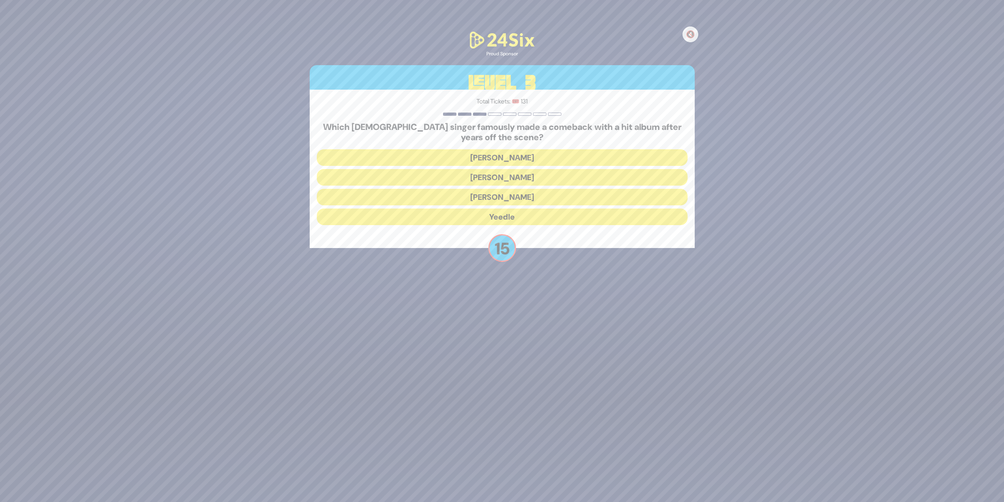
scroll to position [75, 0]
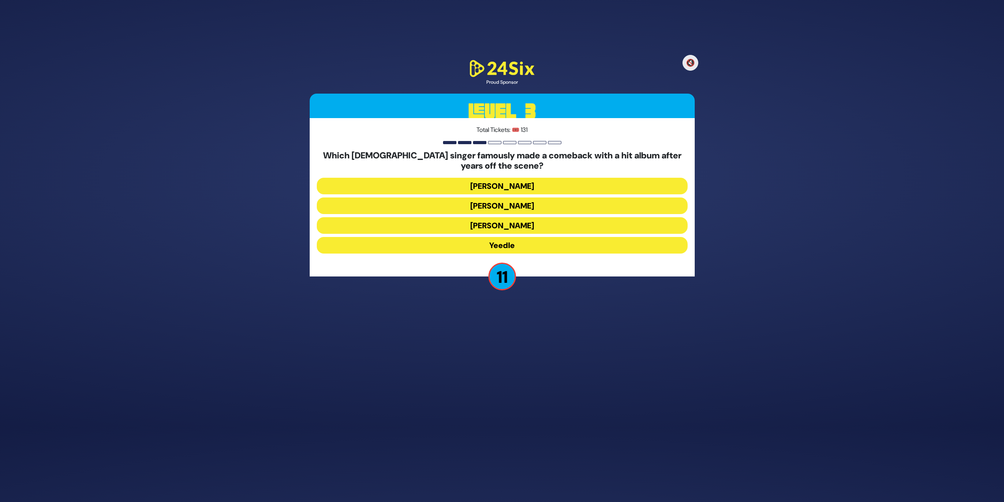
click at [538, 250] on button "Yeedle" at bounding box center [502, 245] width 371 height 17
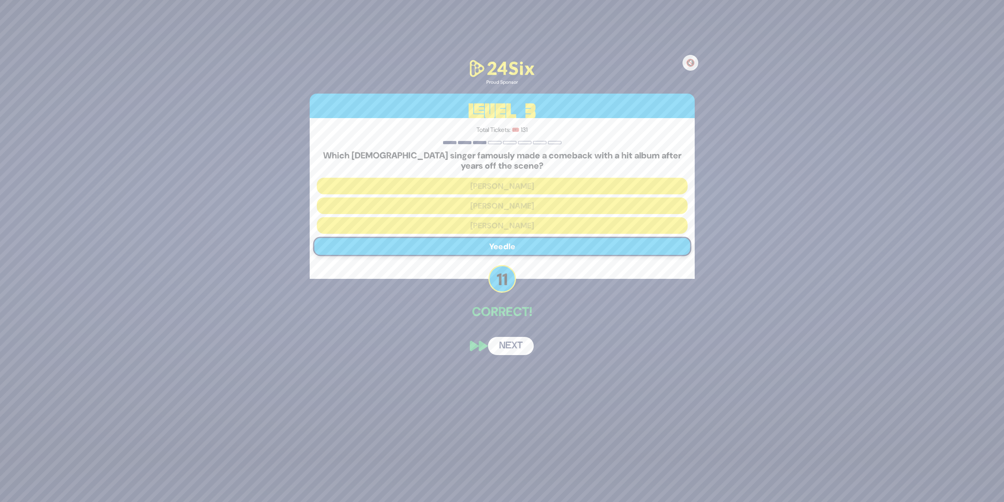
click at [518, 344] on button "Next" at bounding box center [511, 346] width 46 height 18
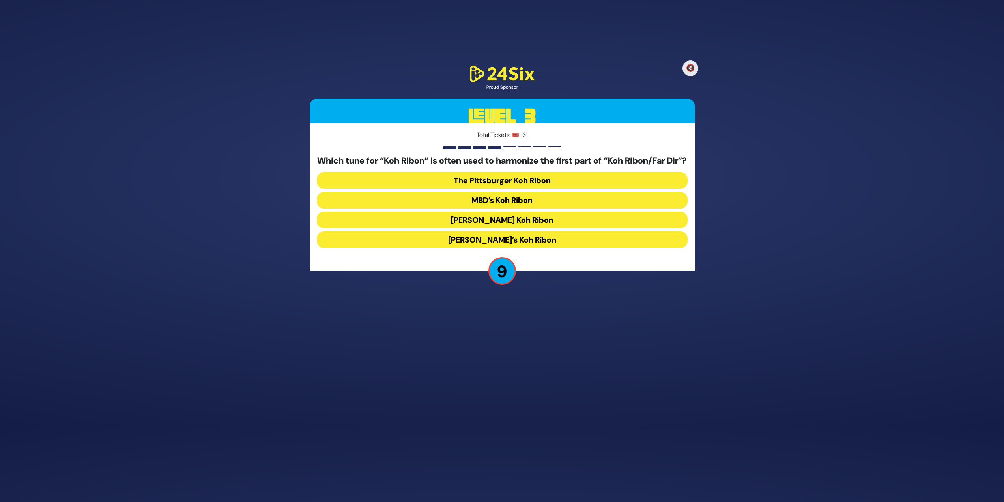
click at [473, 179] on button "The Pittsburger Koh Ribon" at bounding box center [502, 180] width 371 height 17
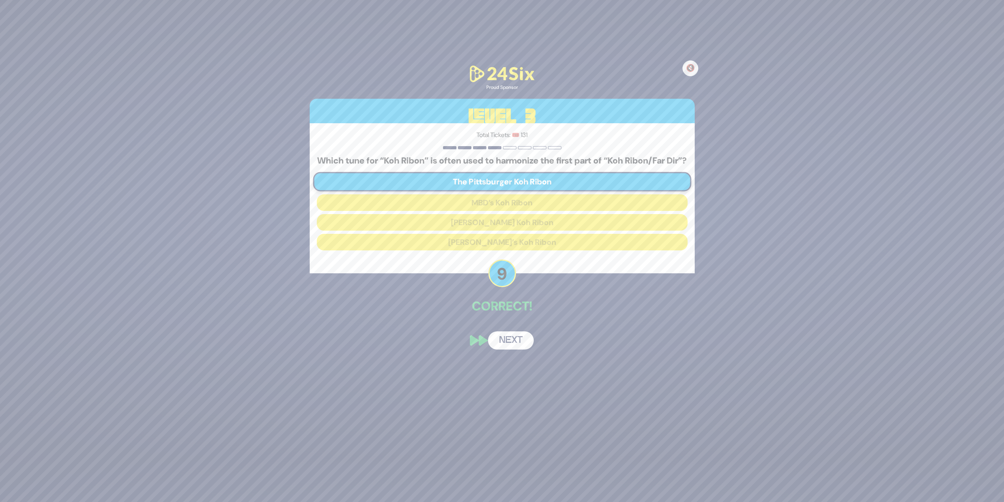
click at [514, 345] on button "Next" at bounding box center [511, 340] width 46 height 18
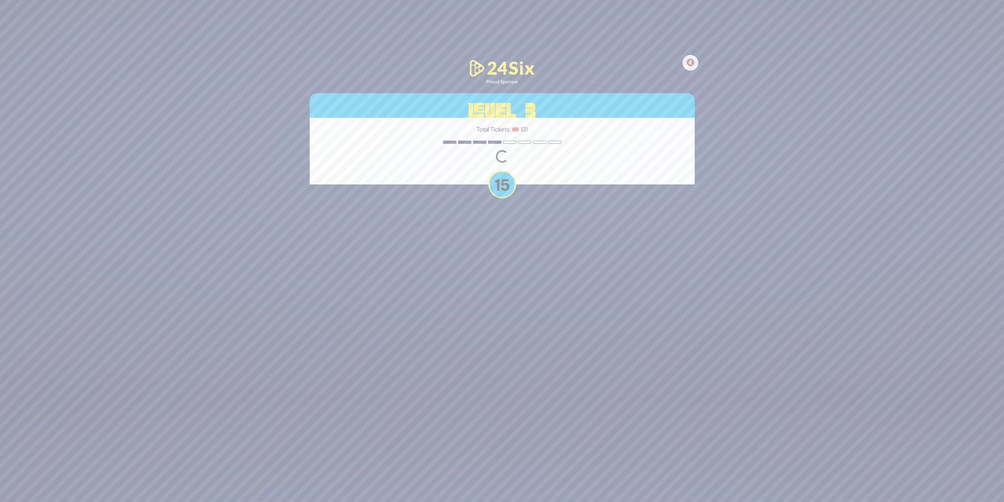
scroll to position [81, 0]
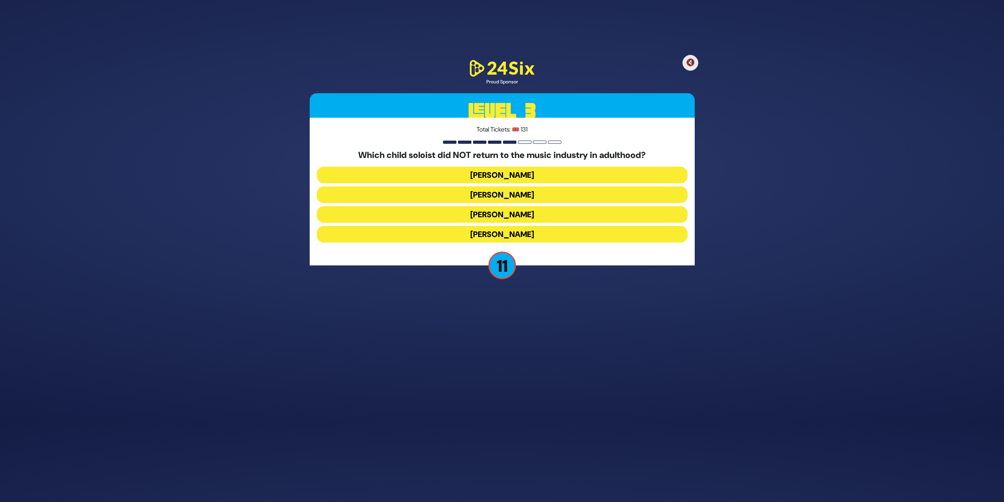
click at [516, 215] on button "[PERSON_NAME]" at bounding box center [502, 214] width 371 height 17
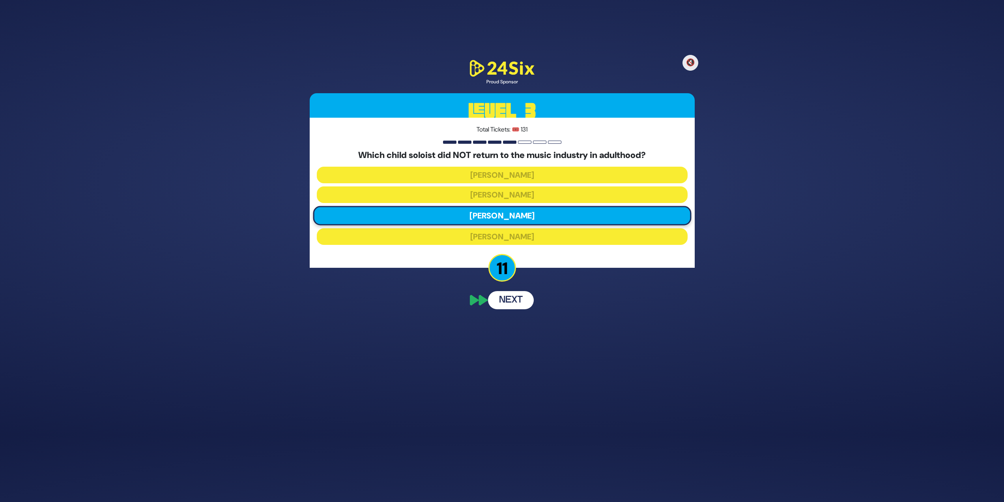
scroll to position [50, 0]
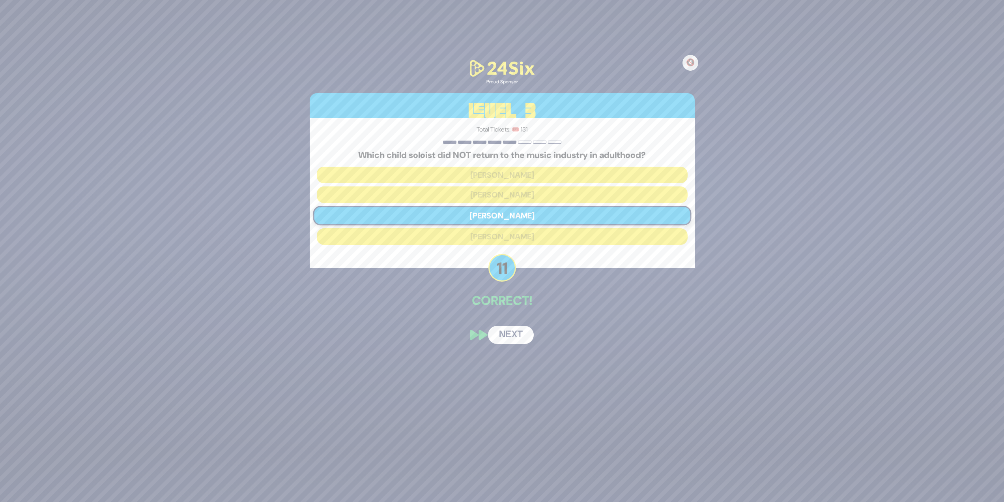
click at [506, 335] on button "Next" at bounding box center [511, 335] width 46 height 18
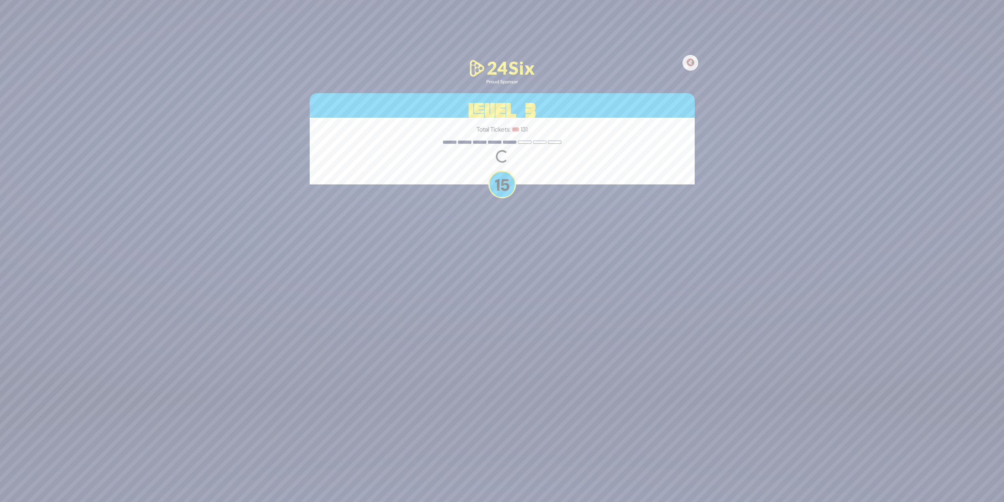
scroll to position [81, 0]
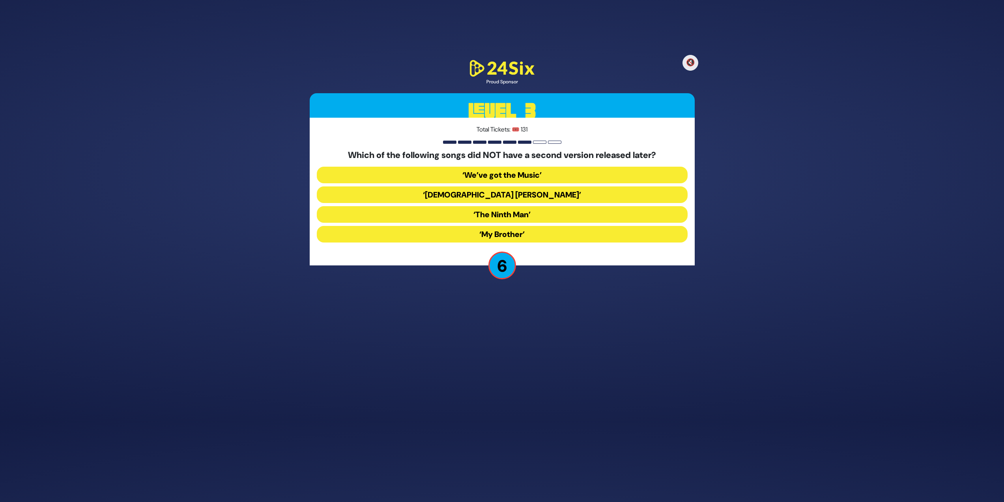
click at [515, 237] on button "‘My Brother’" at bounding box center [502, 234] width 371 height 17
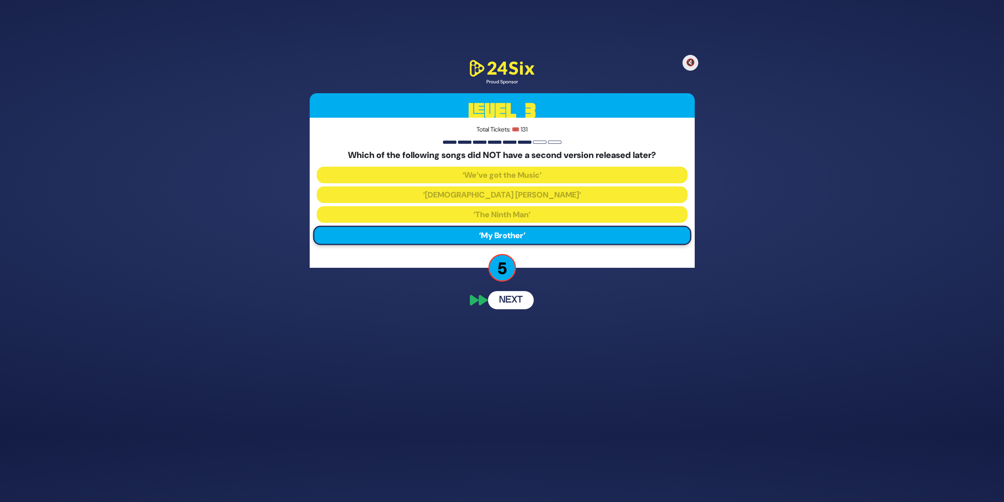
scroll to position [50, 0]
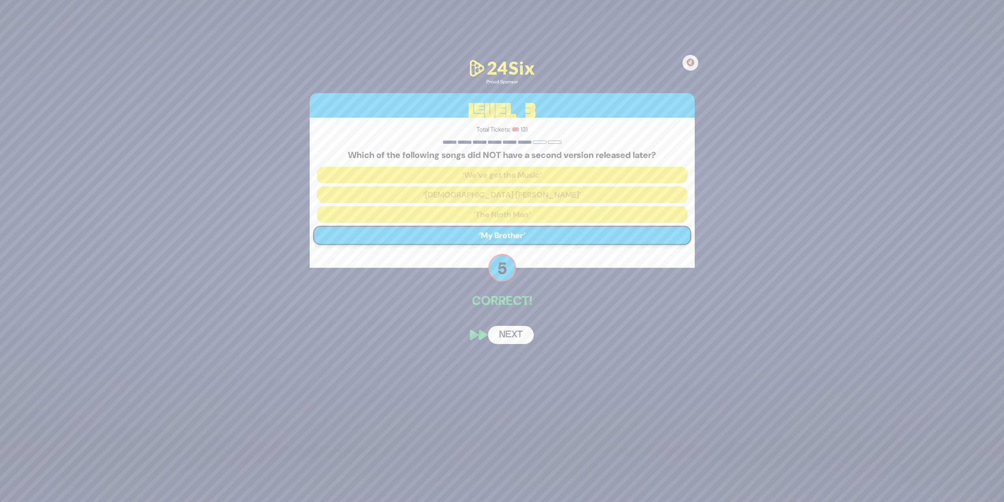
click at [519, 333] on button "Next" at bounding box center [511, 335] width 46 height 18
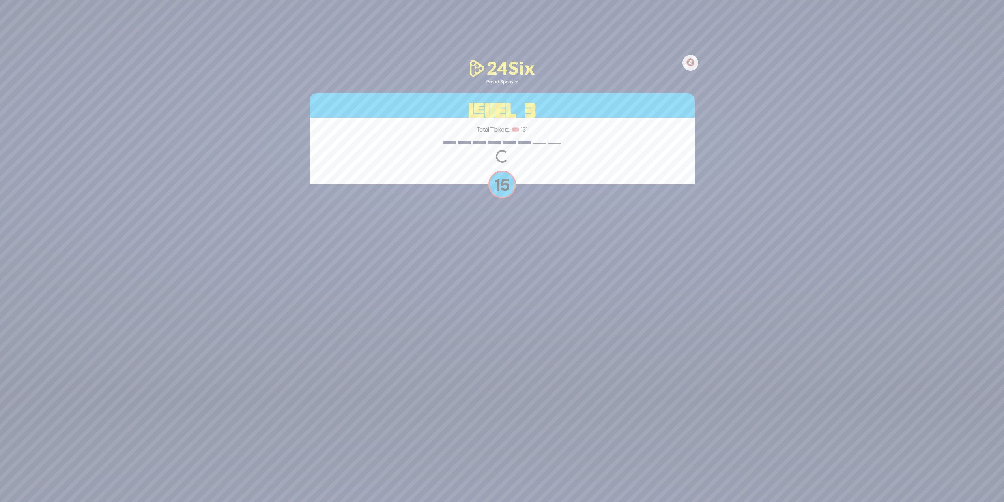
scroll to position [81, 0]
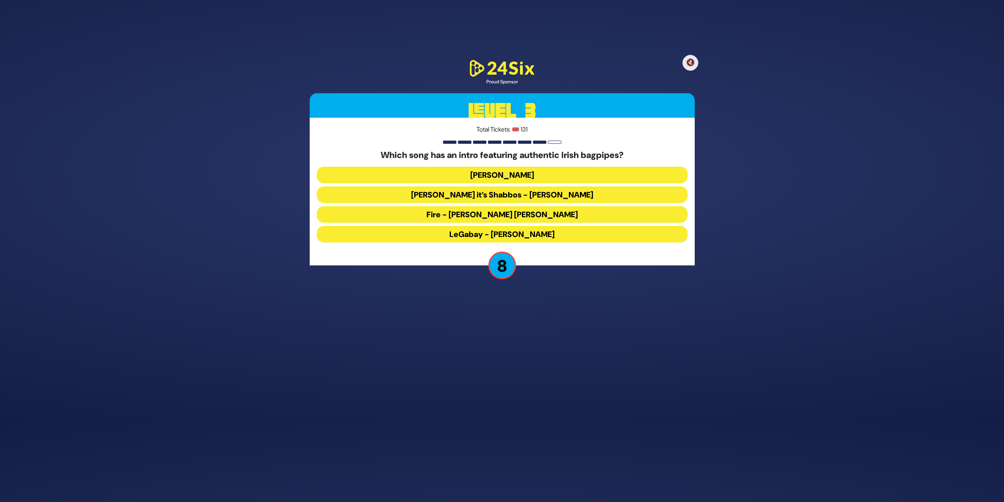
click at [523, 238] on button "LeGabay - [PERSON_NAME]" at bounding box center [502, 234] width 371 height 17
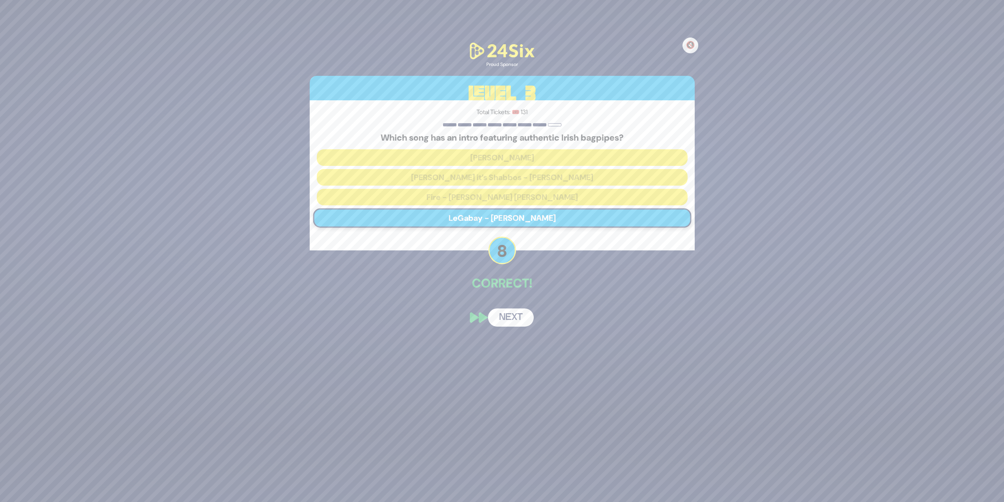
scroll to position [50, 0]
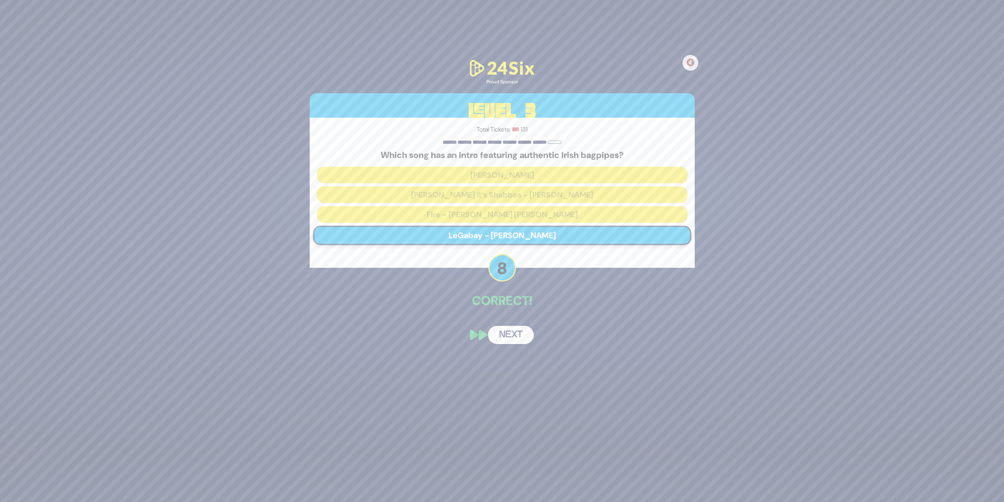
click at [506, 331] on button "Next" at bounding box center [511, 335] width 46 height 18
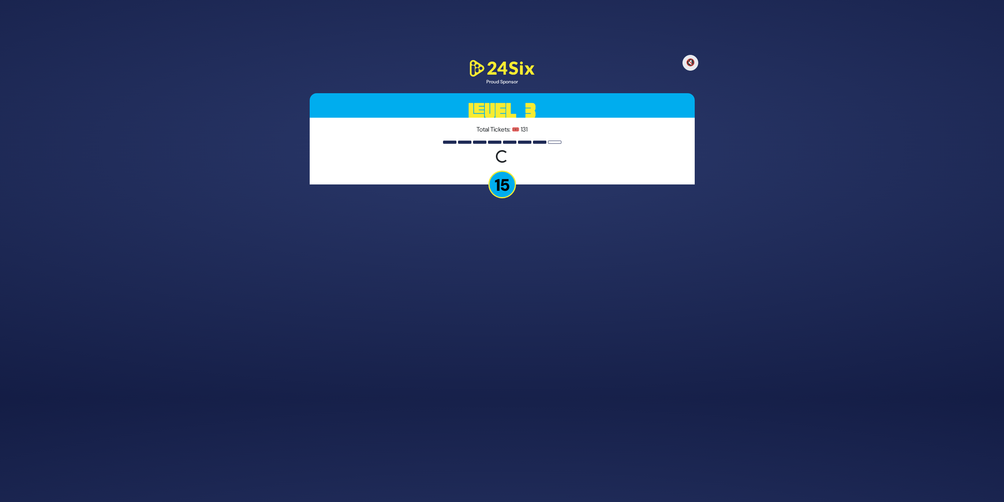
scroll to position [81, 0]
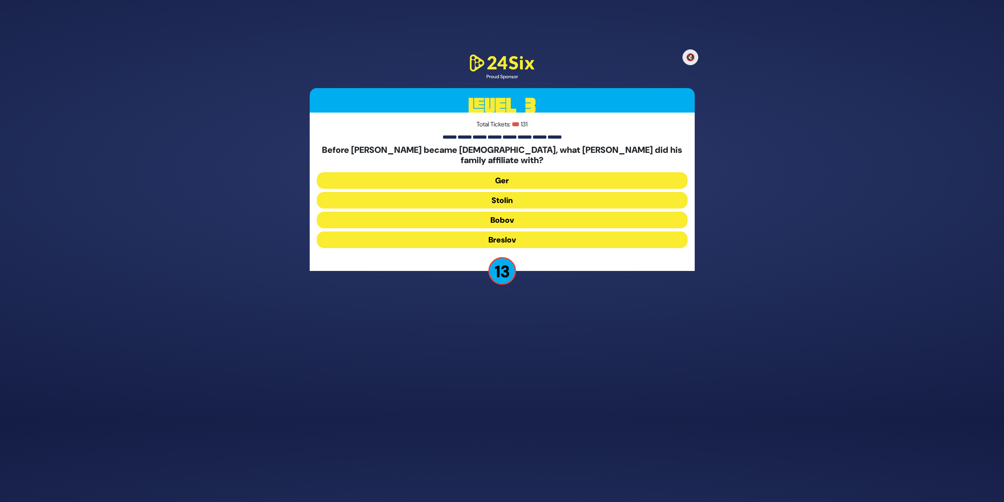
click at [546, 218] on button "Bobov" at bounding box center [502, 220] width 371 height 17
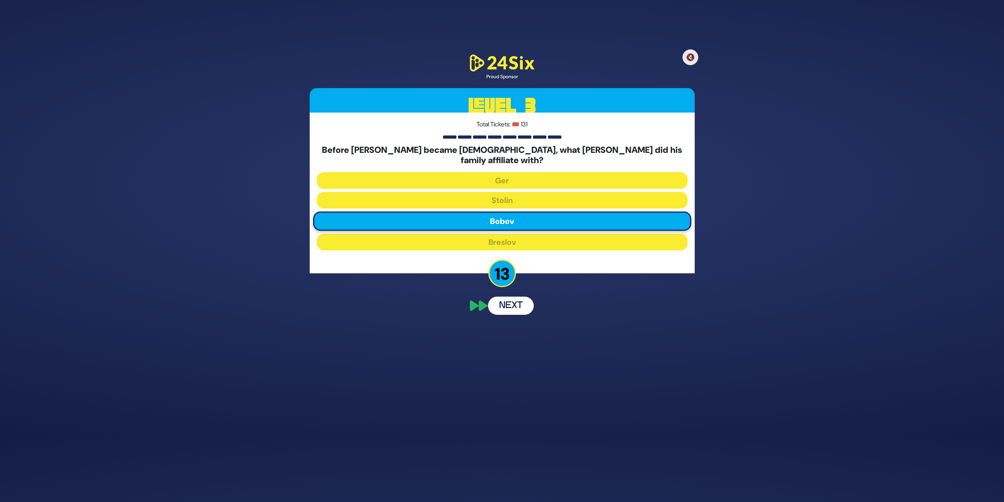
scroll to position [50, 0]
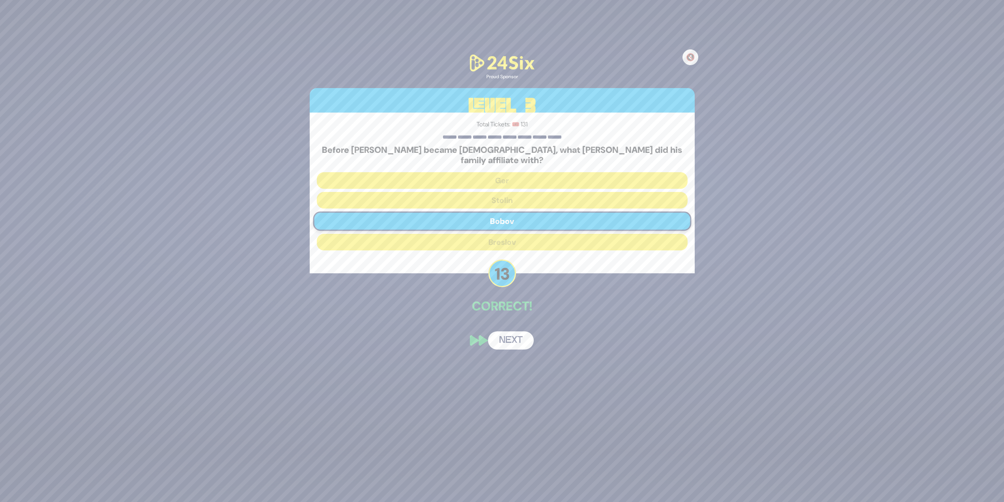
click at [516, 332] on button "Next" at bounding box center [511, 340] width 46 height 18
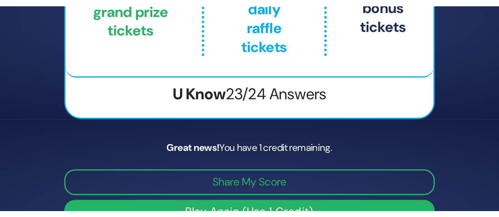
scroll to position [60, 0]
